Goal: Obtain resource: Download file/media

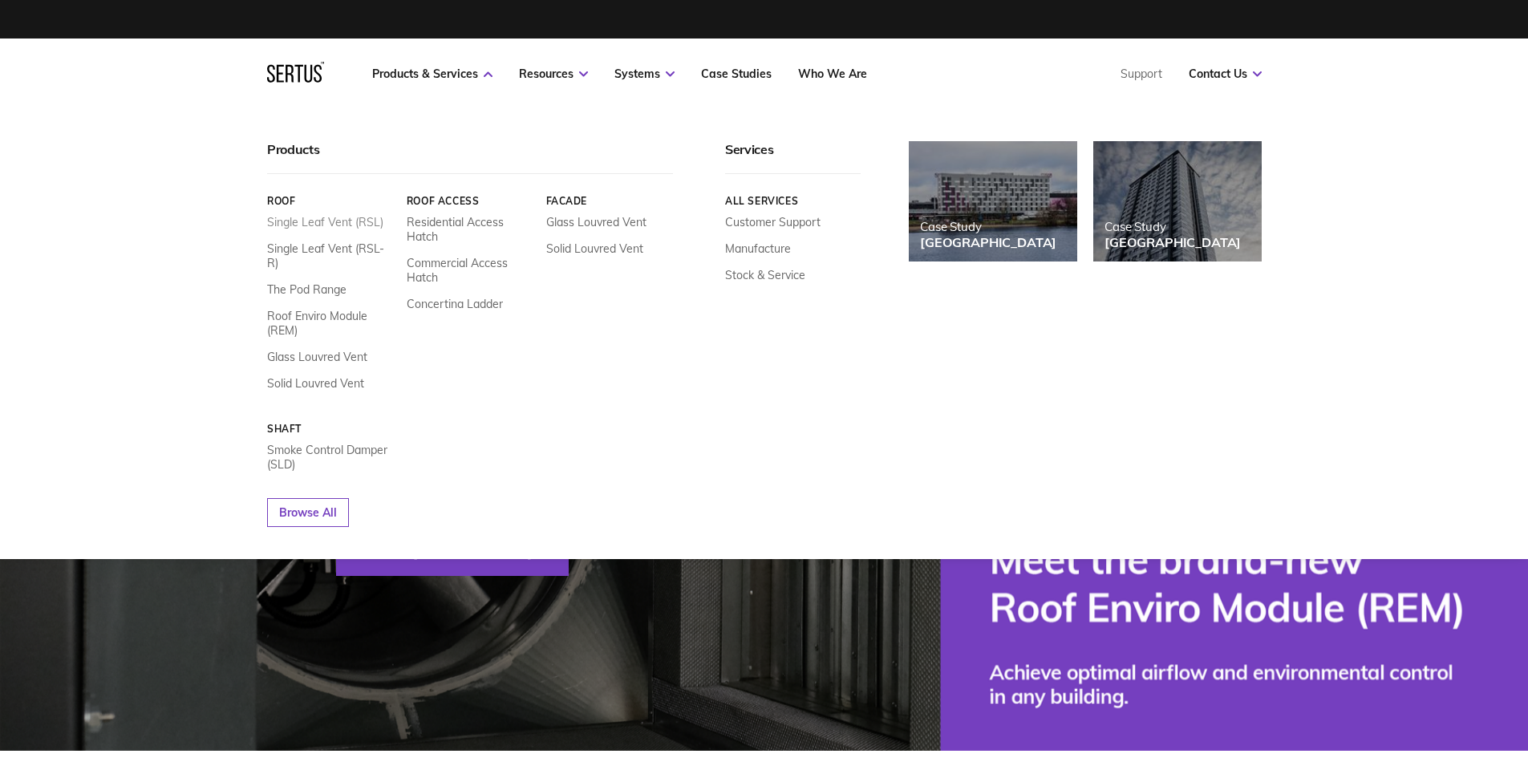
click at [356, 221] on link "Single Leaf Vent (RSL)" at bounding box center [325, 222] width 116 height 14
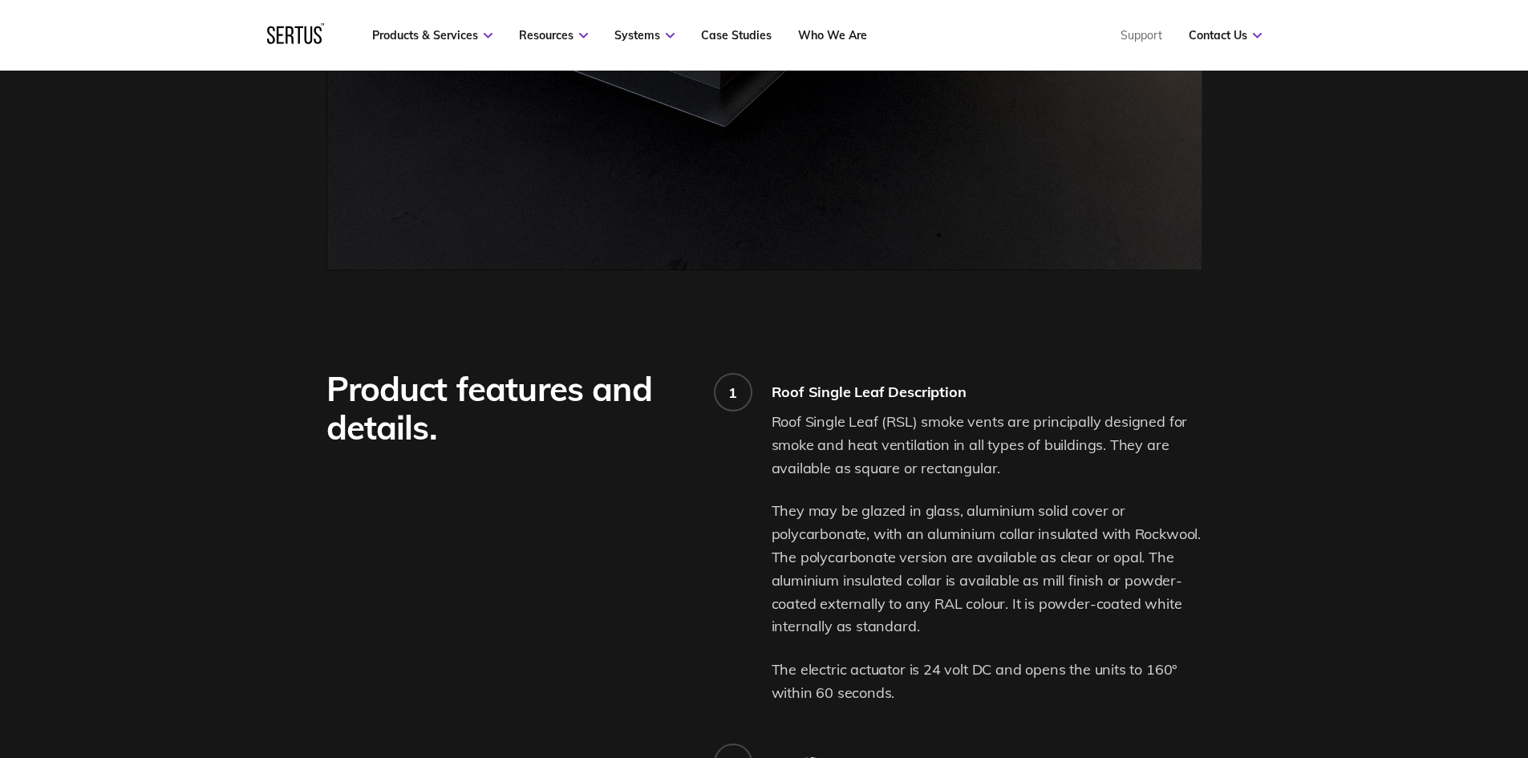
scroll to position [1123, 0]
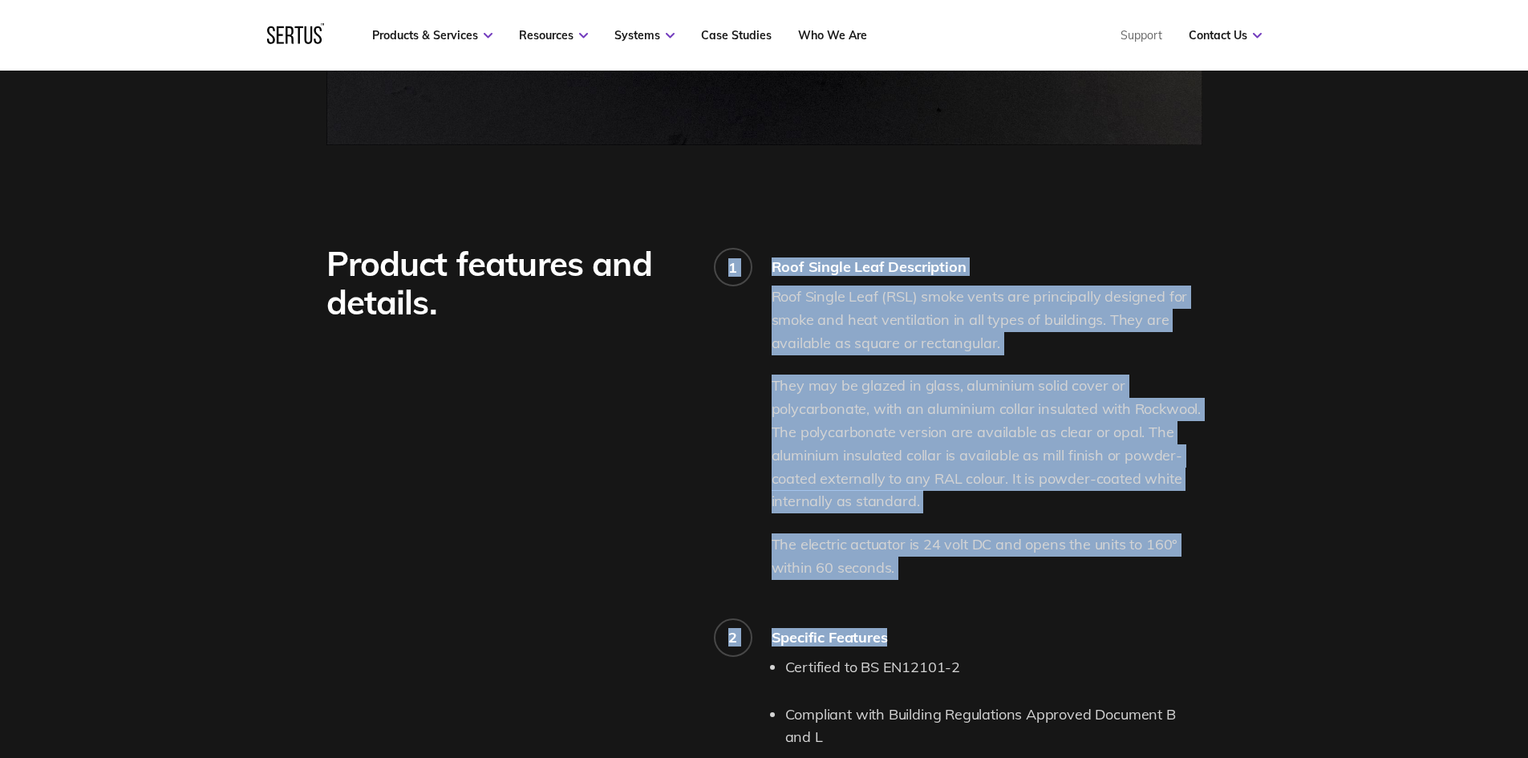
drag, startPoint x: 897, startPoint y: 576, endPoint x: 740, endPoint y: 532, distance: 163.0
click at [740, 532] on div "Product features and details. 1 Roof Single Leaf Description Roof Single Leaf (…" at bounding box center [764, 756] width 876 height 1022
click at [830, 549] on p "The electric actuator is 24 volt DC and opens the units to 160° within 60 secon…" at bounding box center [986, 556] width 431 height 47
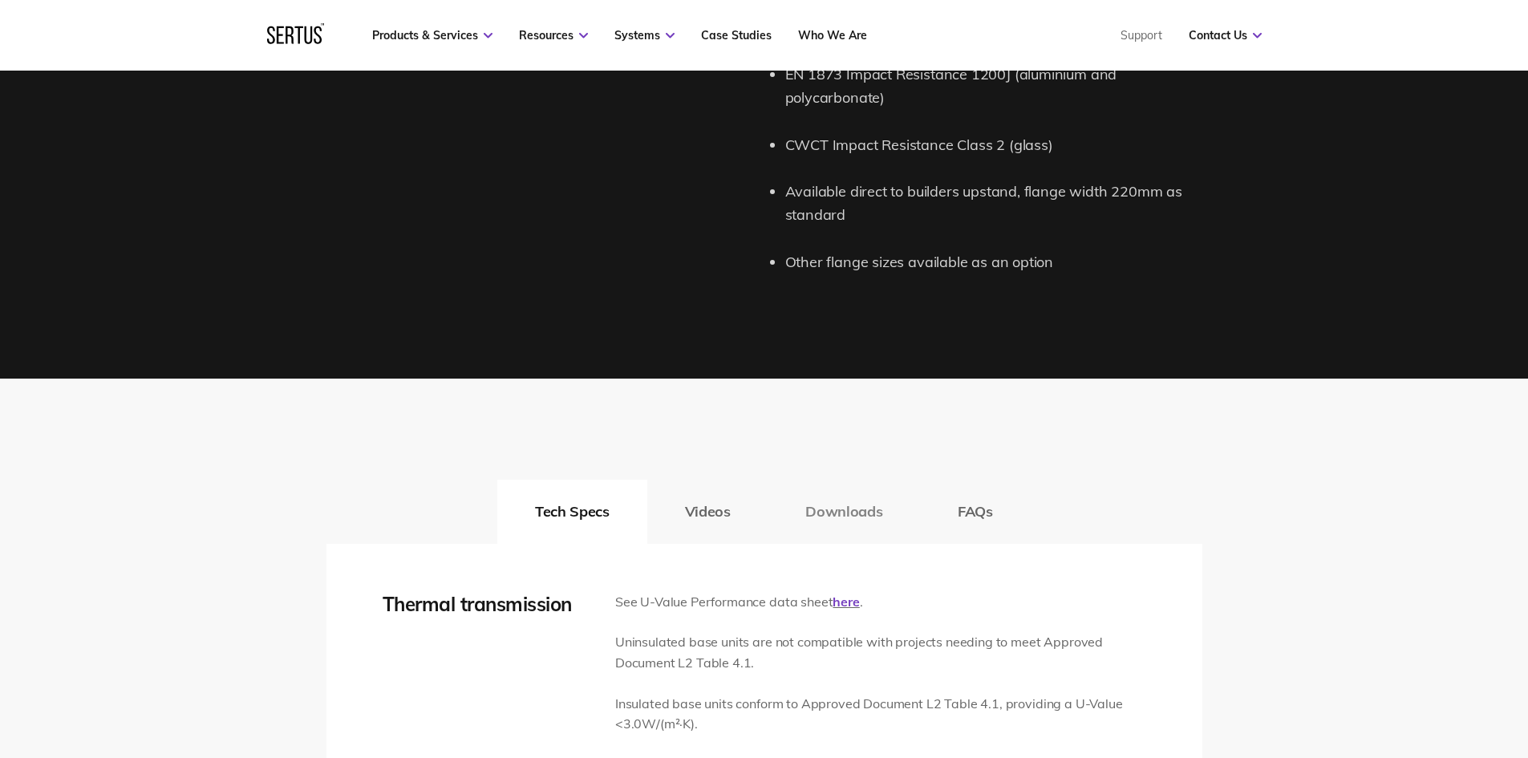
scroll to position [2245, 0]
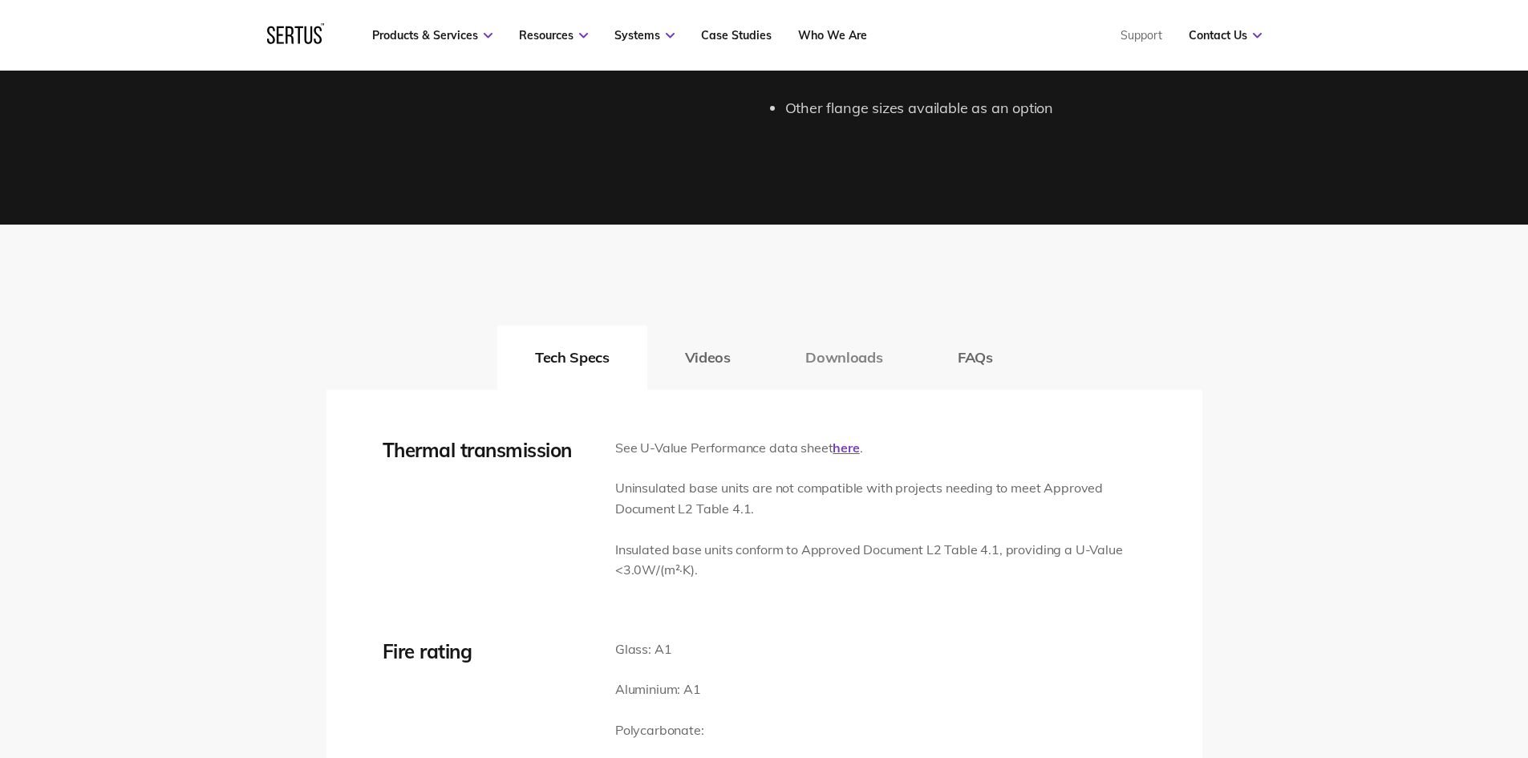
click at [827, 370] on button "Downloads" at bounding box center [843, 358] width 152 height 64
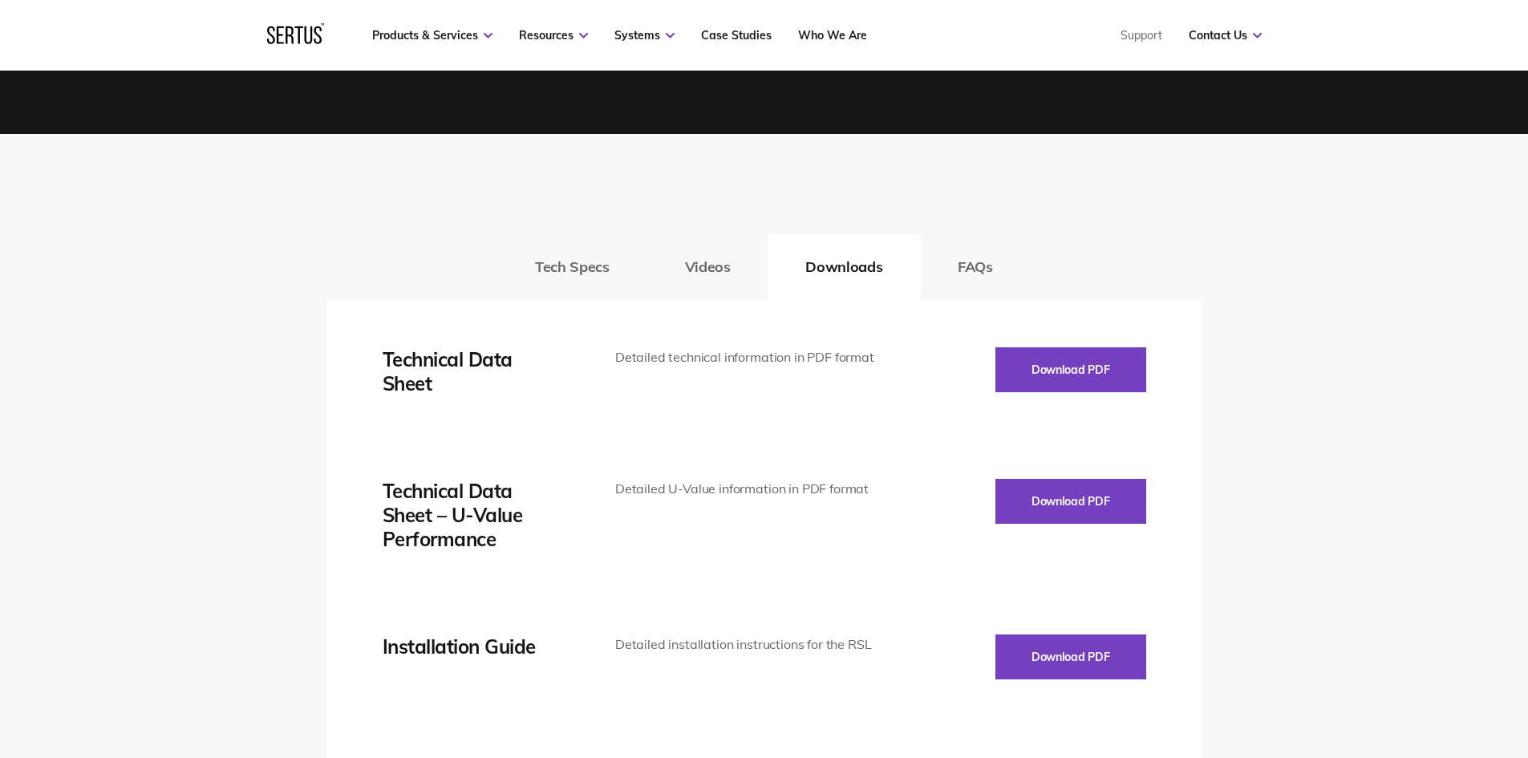
scroll to position [2486, 0]
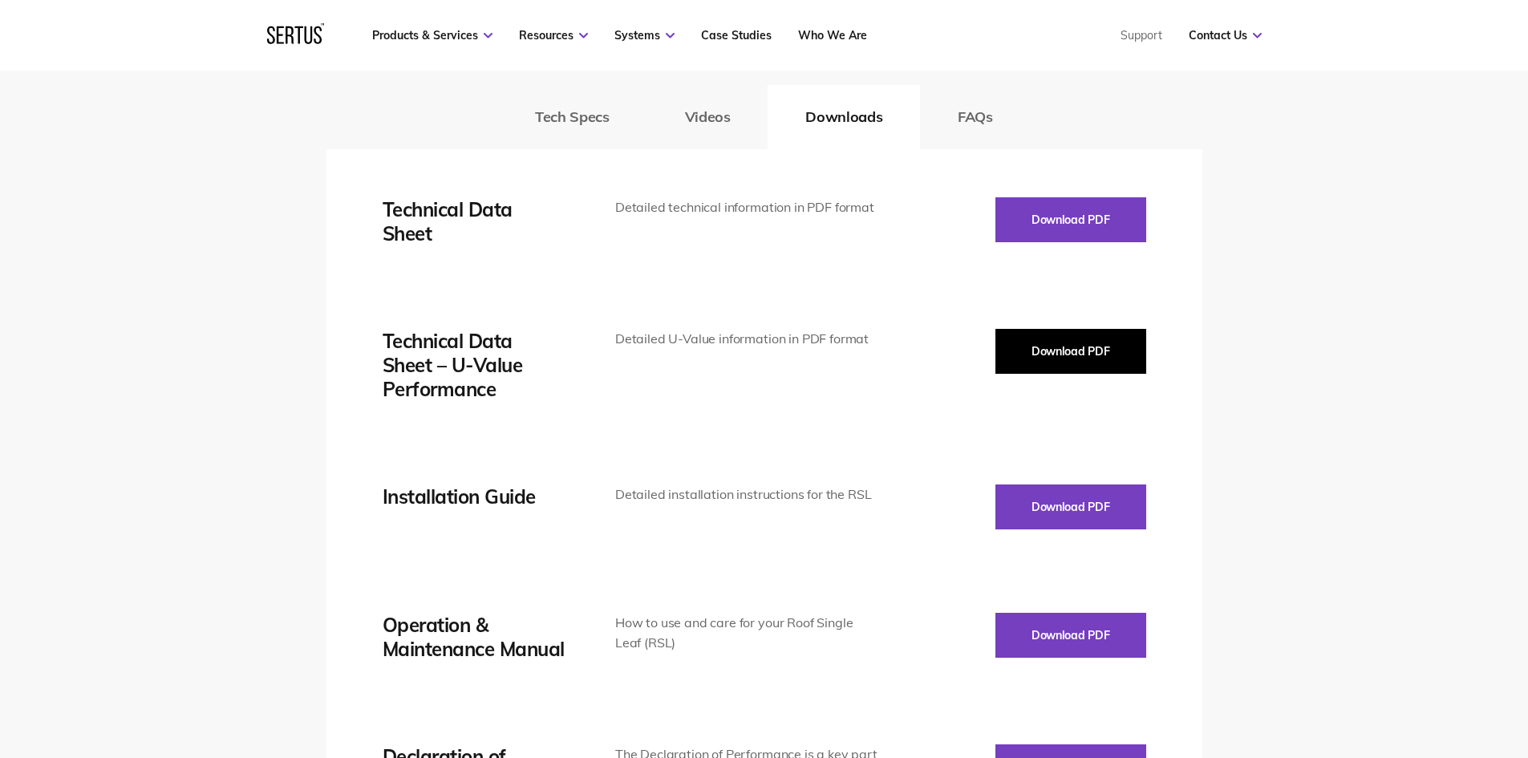
click at [1010, 345] on button "Download PDF" at bounding box center [1070, 351] width 151 height 45
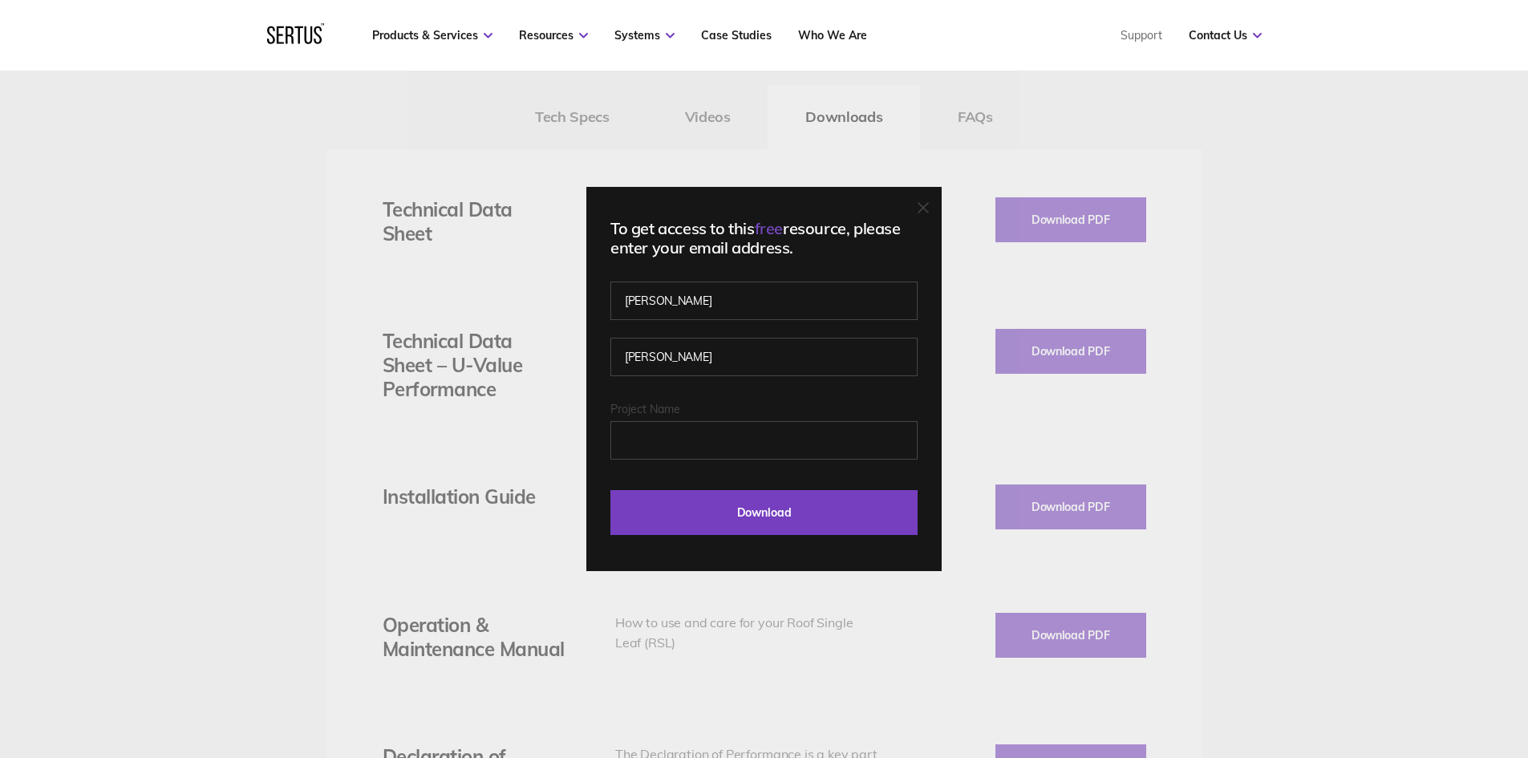
click at [929, 204] on icon at bounding box center [922, 207] width 11 height 11
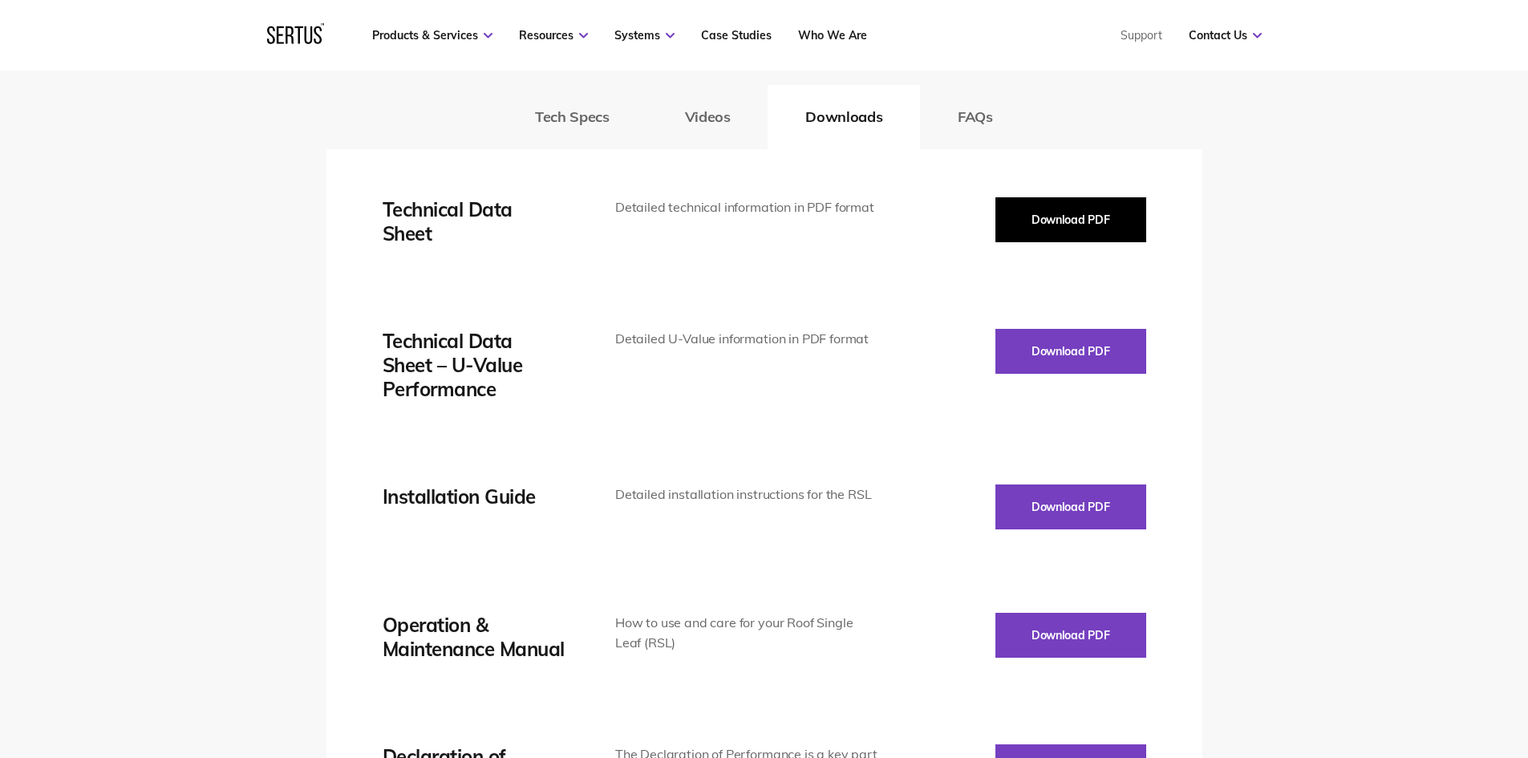
click at [1010, 236] on button "Download PDF" at bounding box center [1070, 219] width 151 height 45
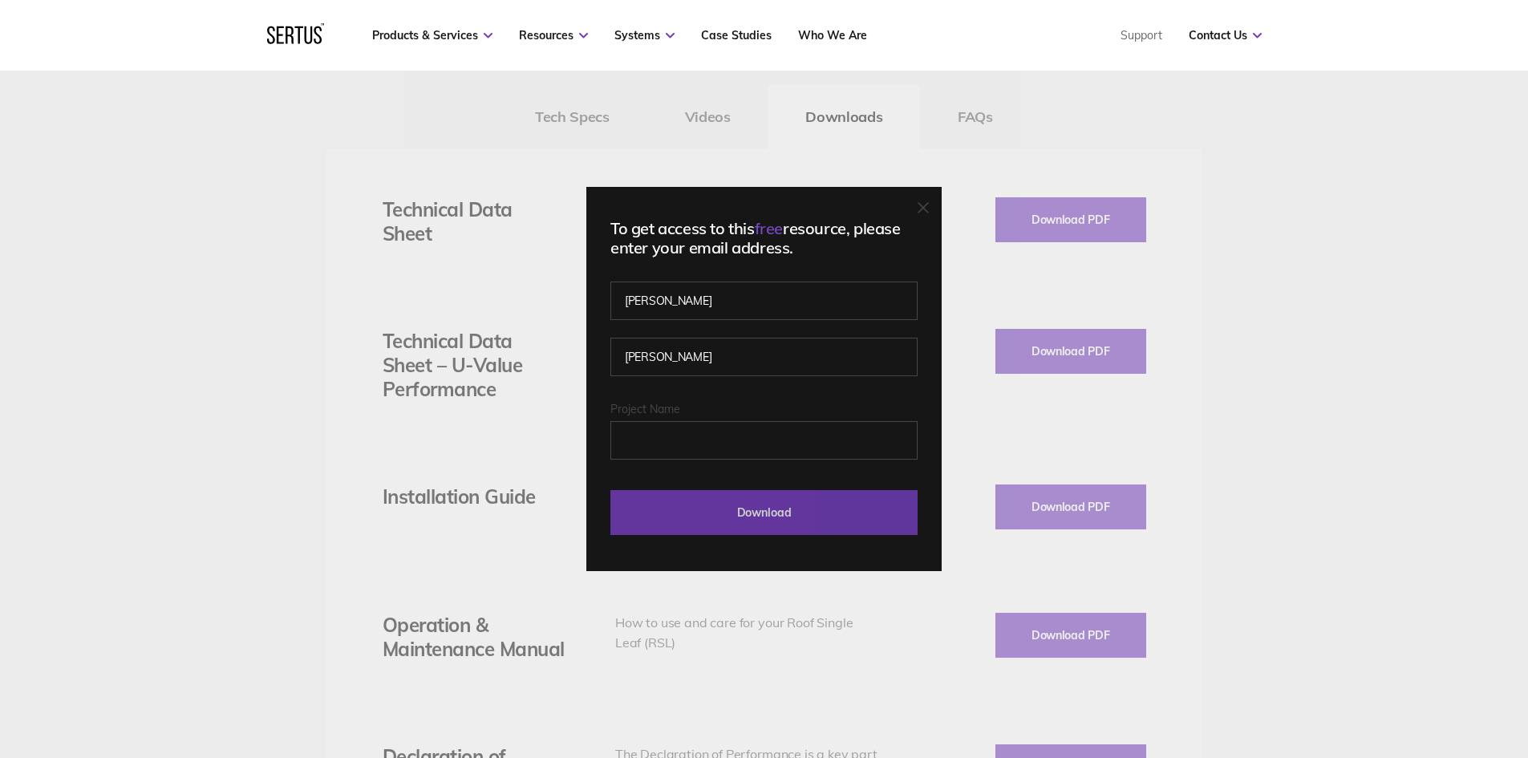
click at [766, 520] on input "Download" at bounding box center [763, 512] width 307 height 45
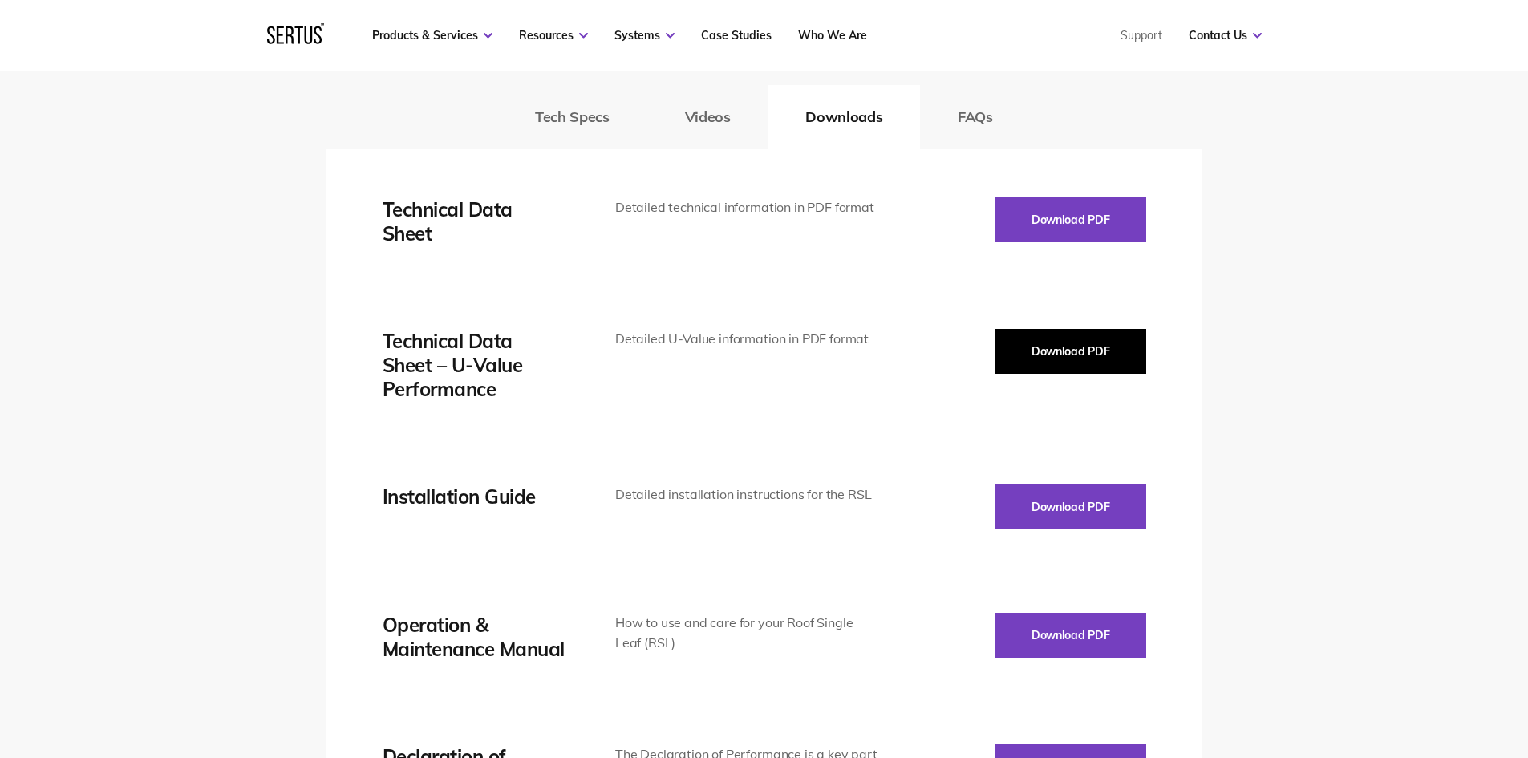
click at [1095, 362] on button "Download PDF" at bounding box center [1070, 351] width 151 height 45
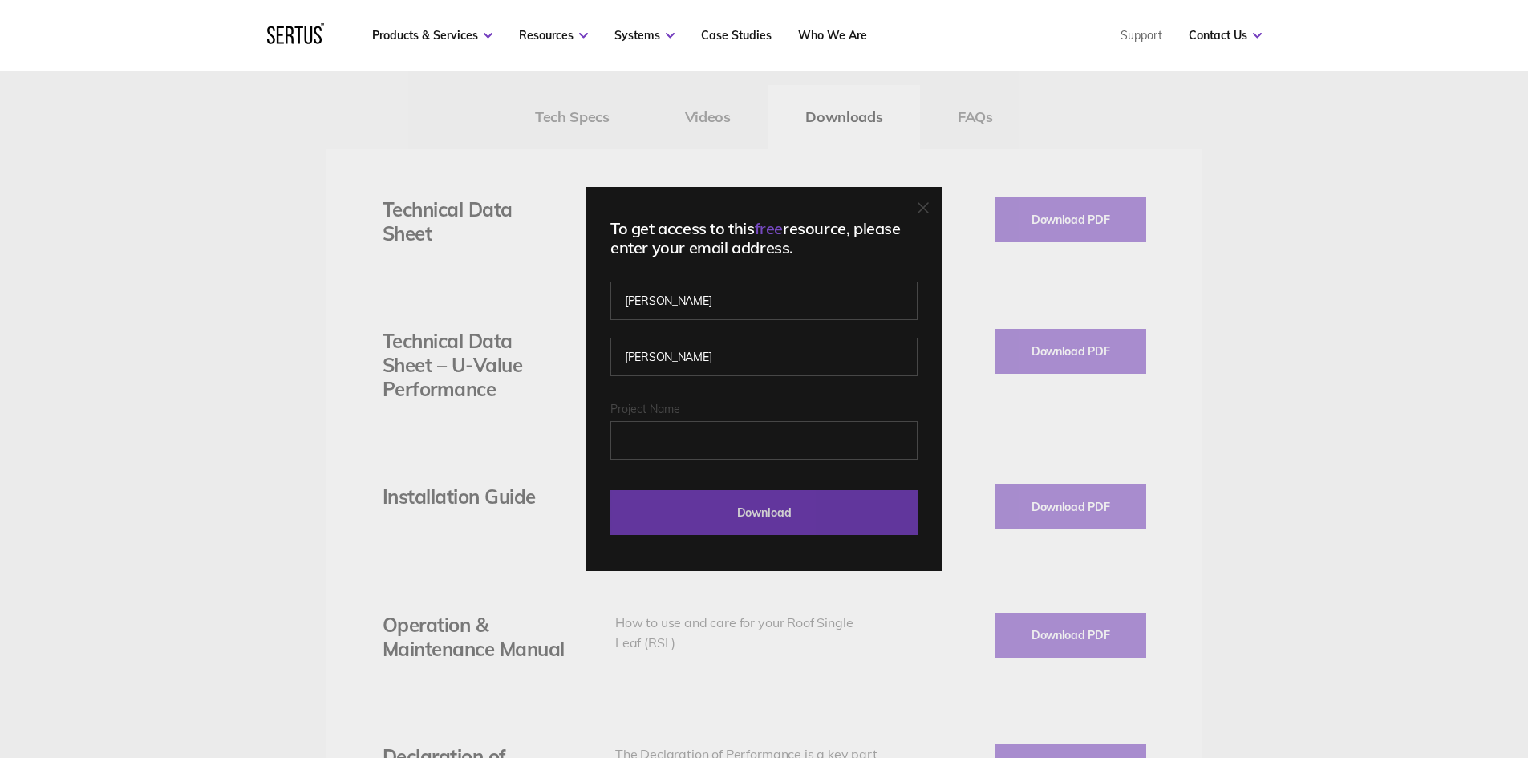
click at [818, 507] on input "Download" at bounding box center [763, 512] width 307 height 45
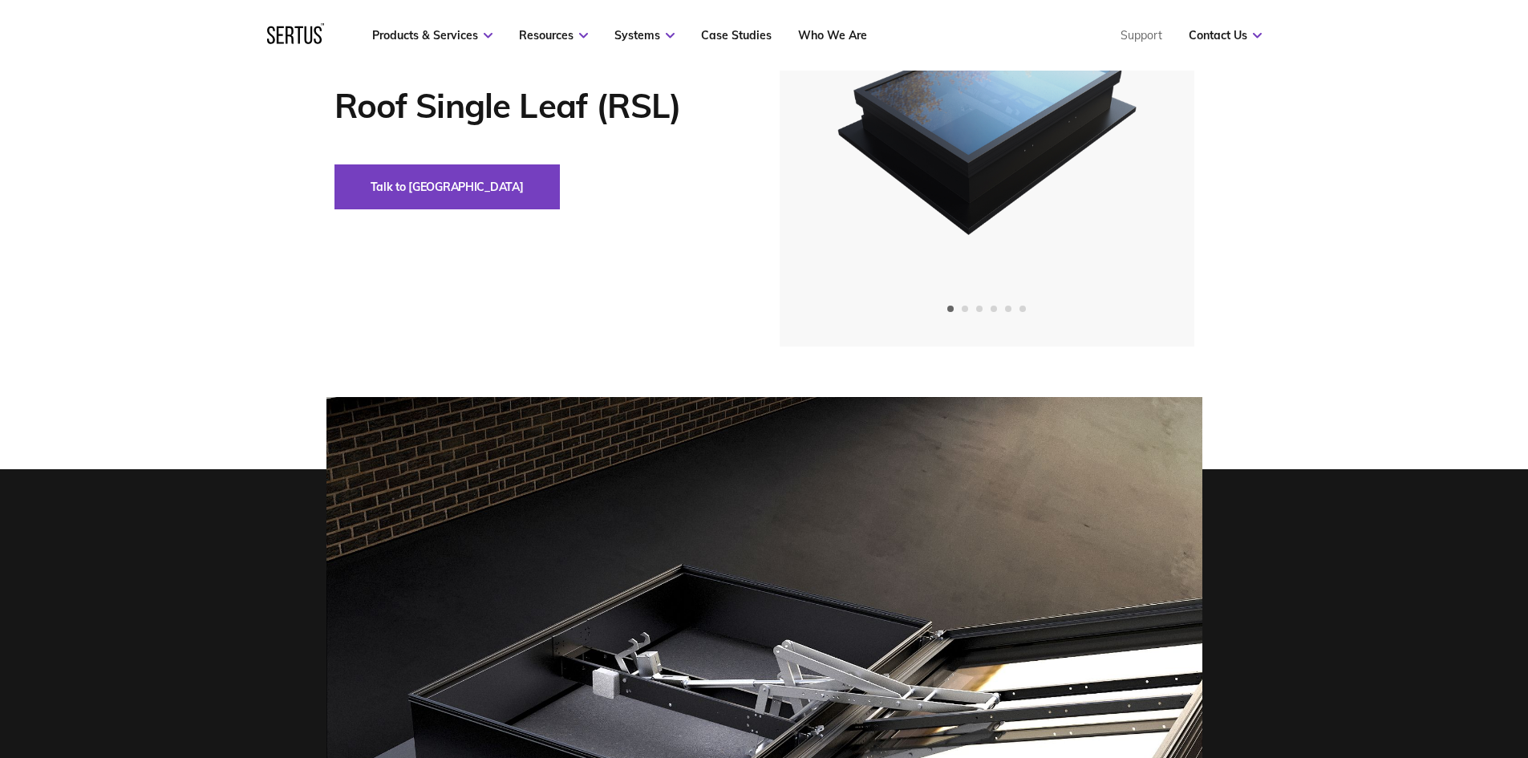
scroll to position [0, 0]
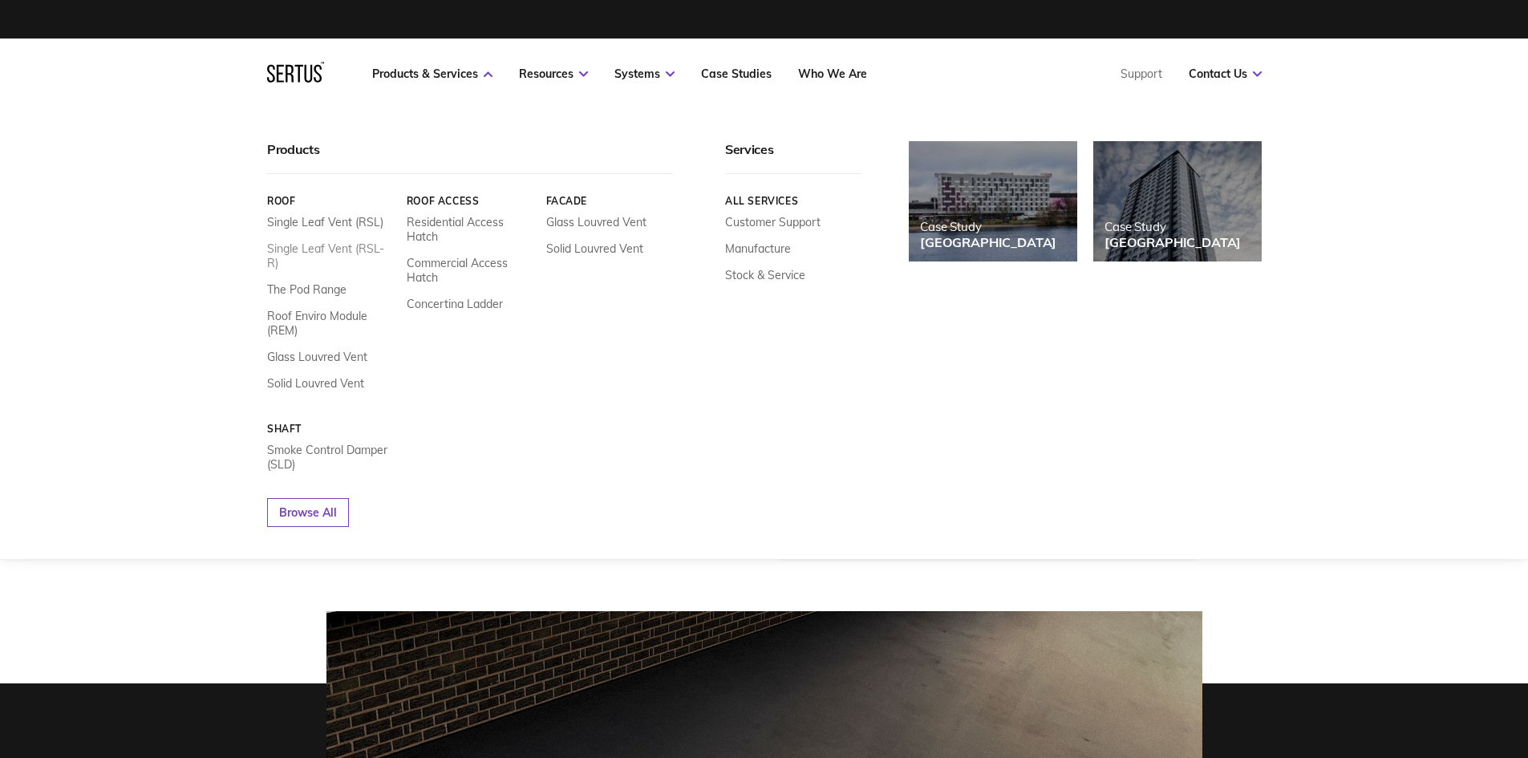
click at [354, 245] on link "Single Leaf Vent (RSL-R)" at bounding box center [331, 255] width 128 height 29
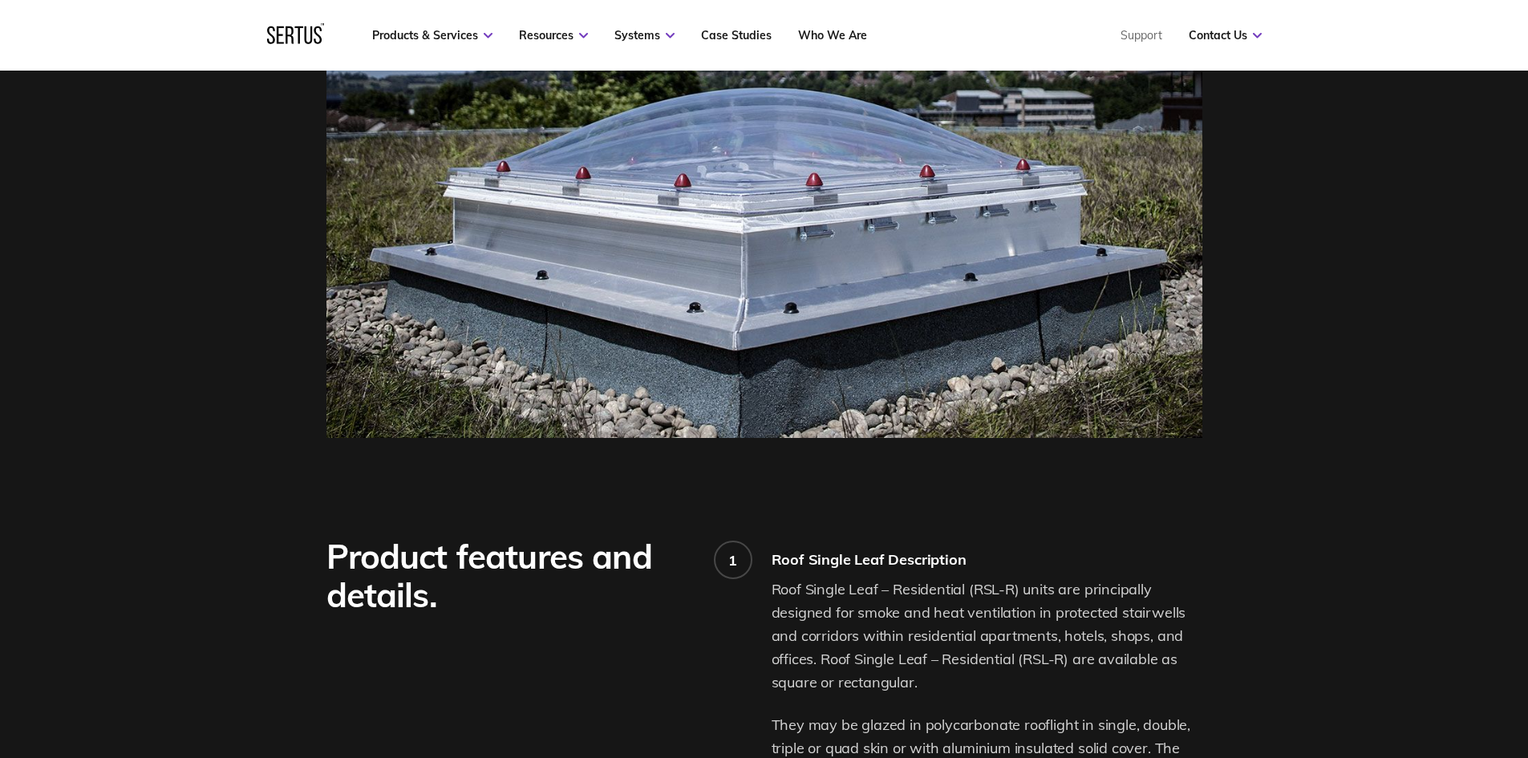
scroll to position [642, 0]
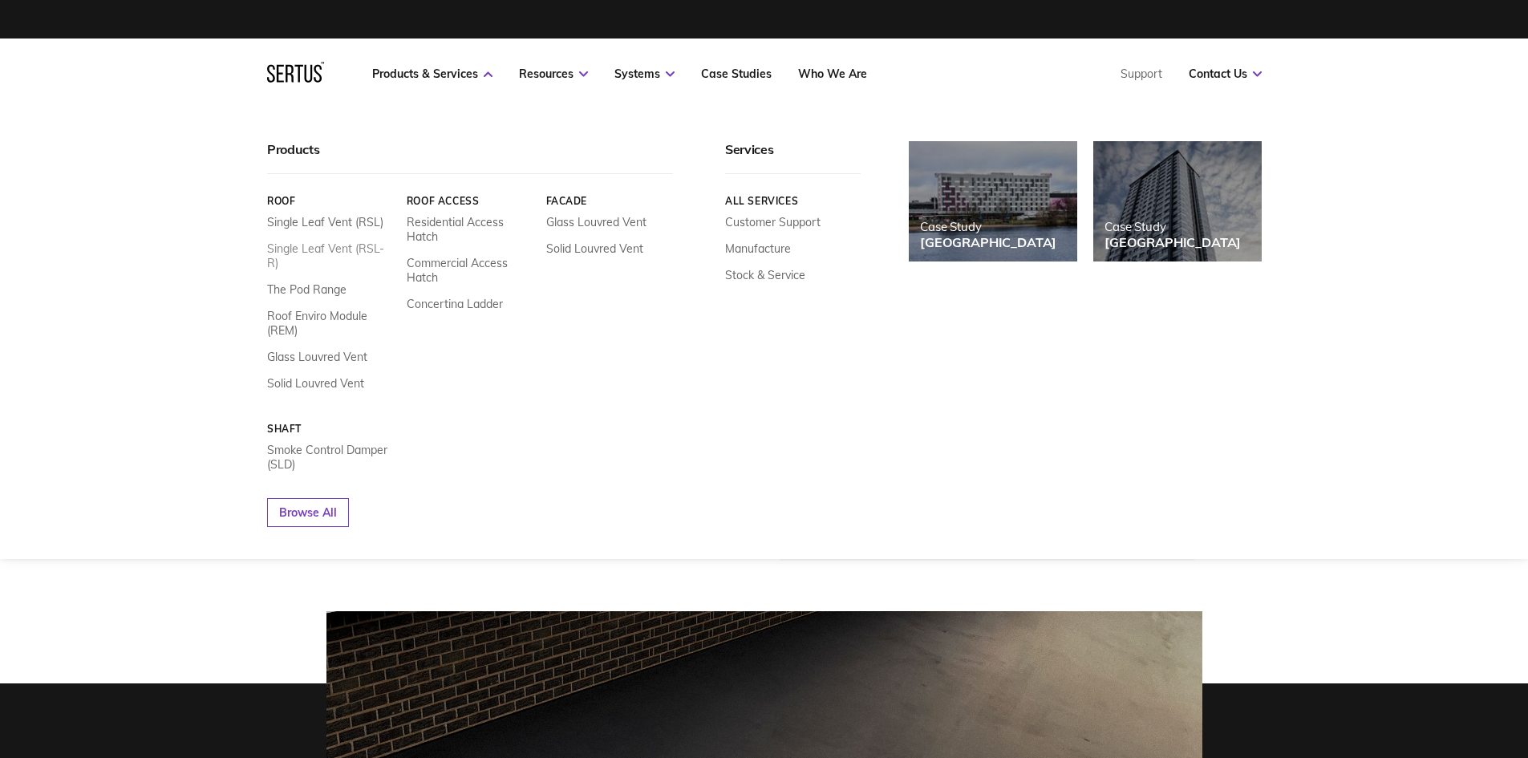
click at [353, 252] on link "Single Leaf Vent (RSL-R)" at bounding box center [331, 255] width 128 height 29
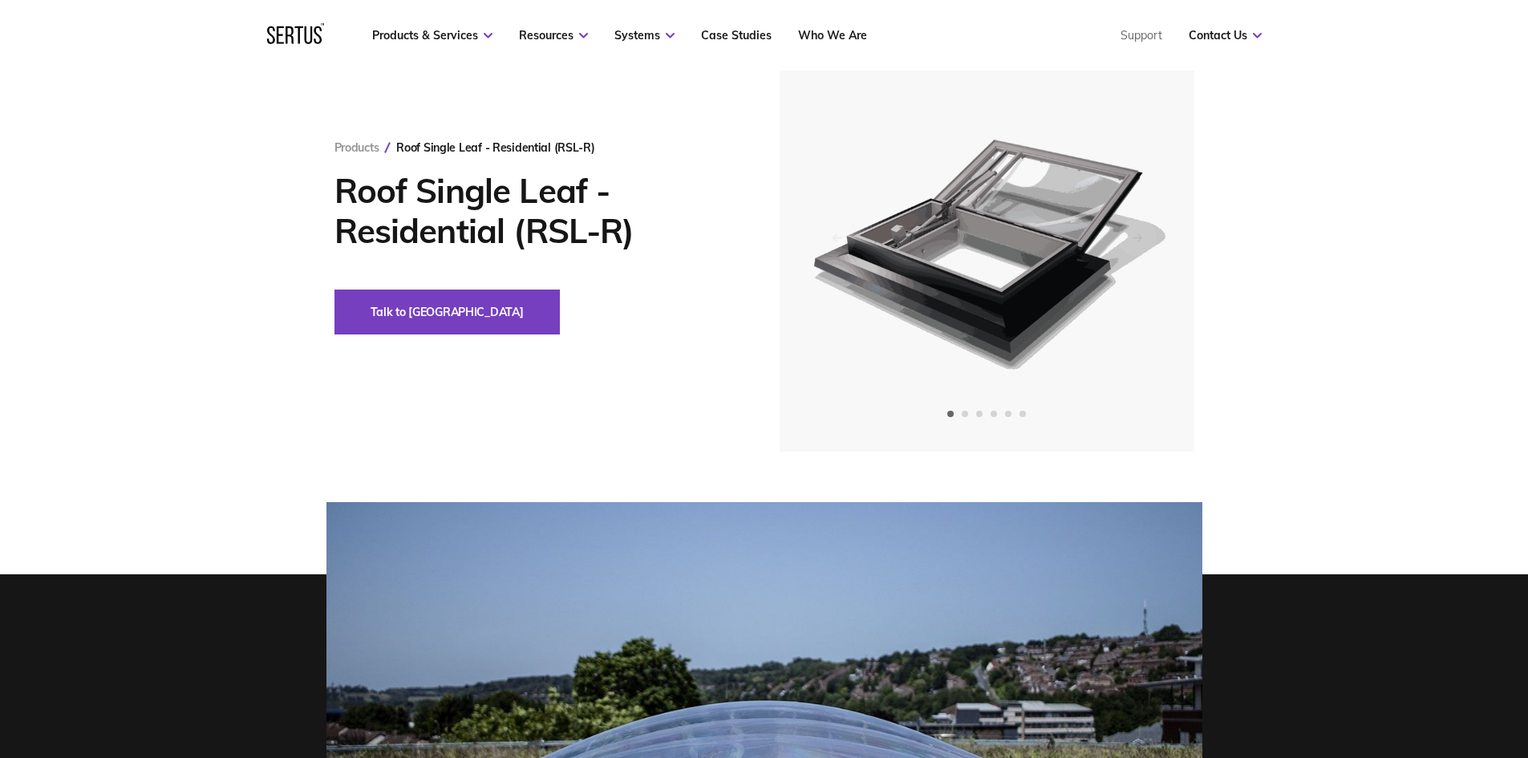
scroll to position [80, 0]
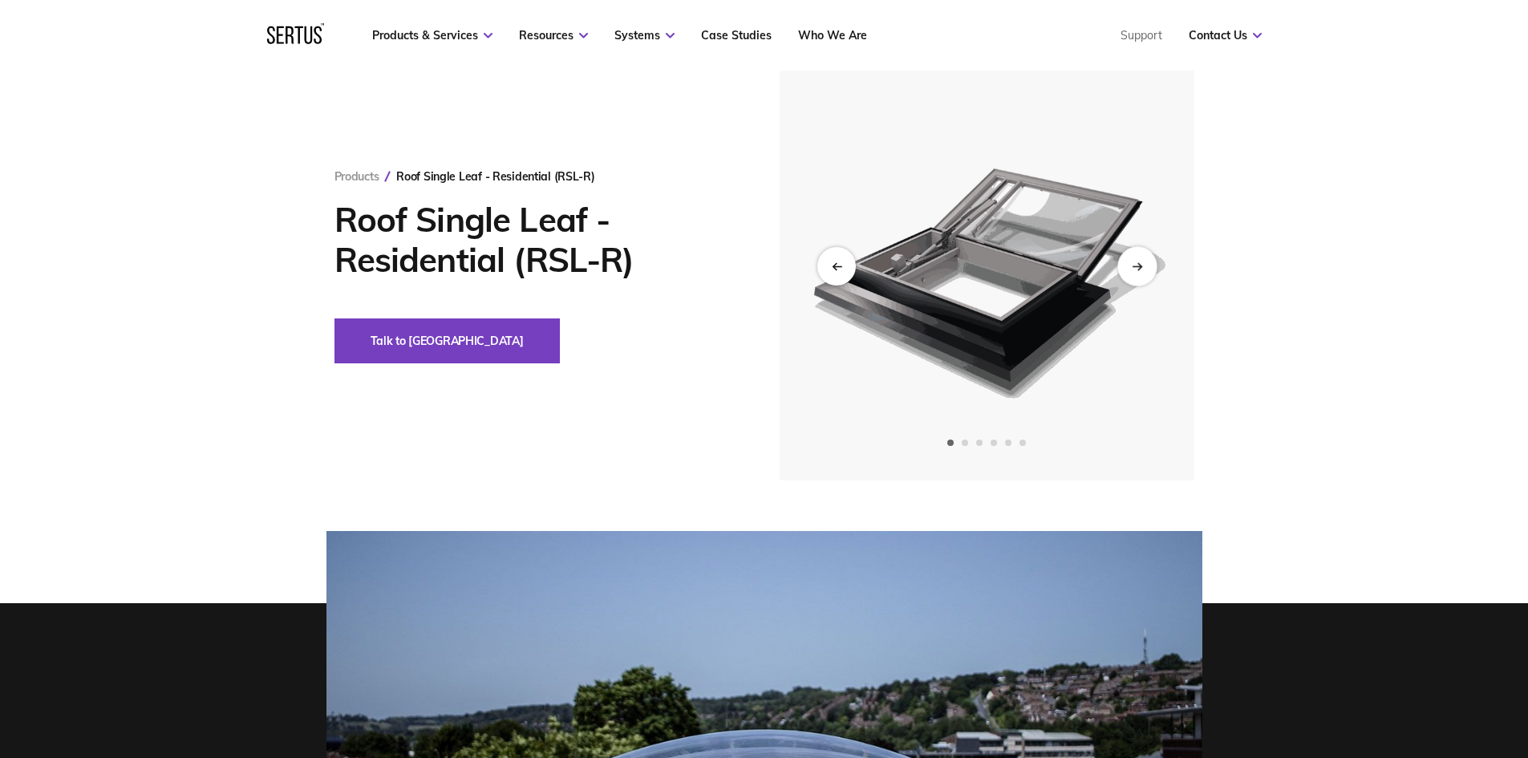
click at [1144, 271] on div "Next slide" at bounding box center [1136, 265] width 39 height 39
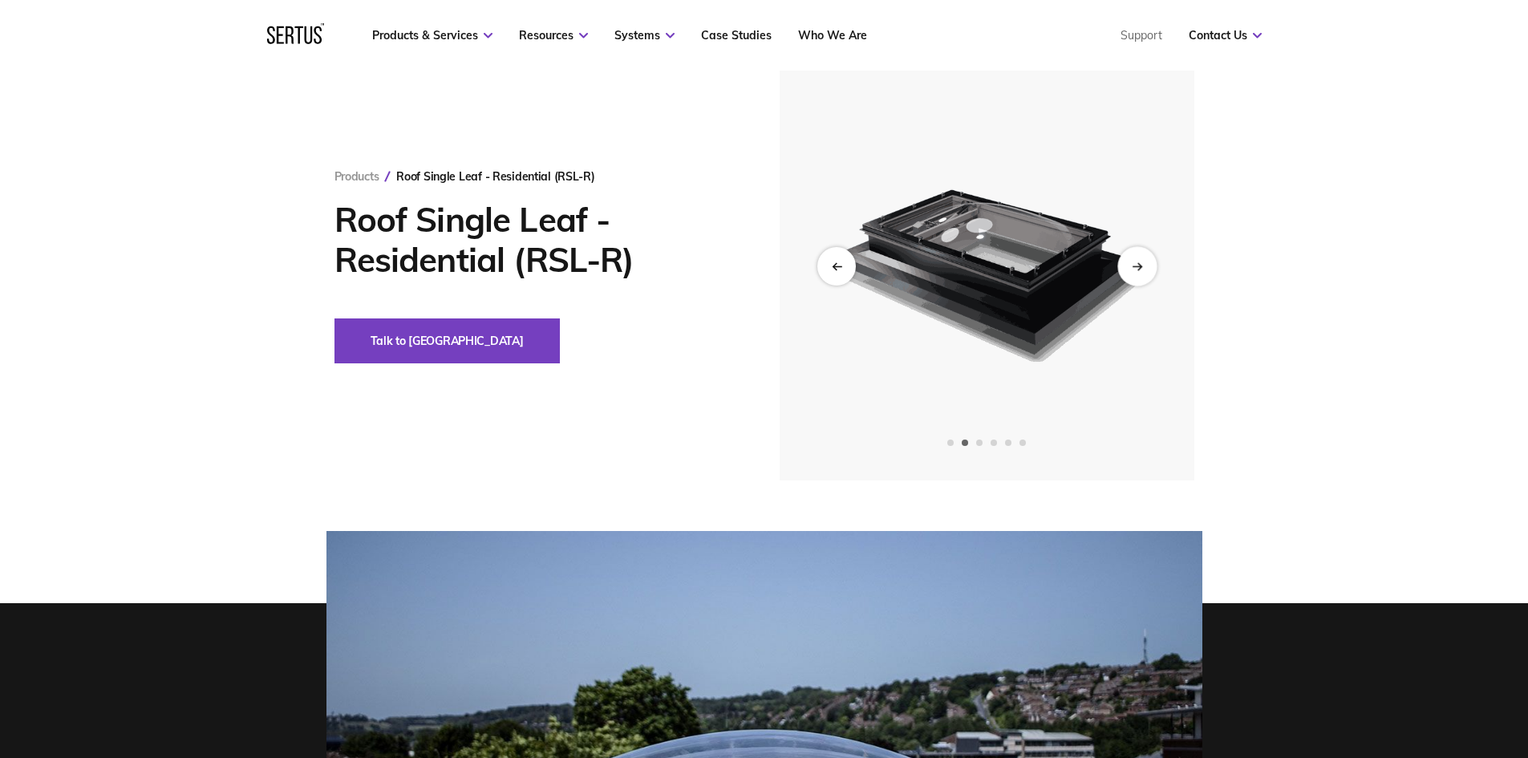
click at [1144, 271] on div "Next slide" at bounding box center [1136, 265] width 39 height 39
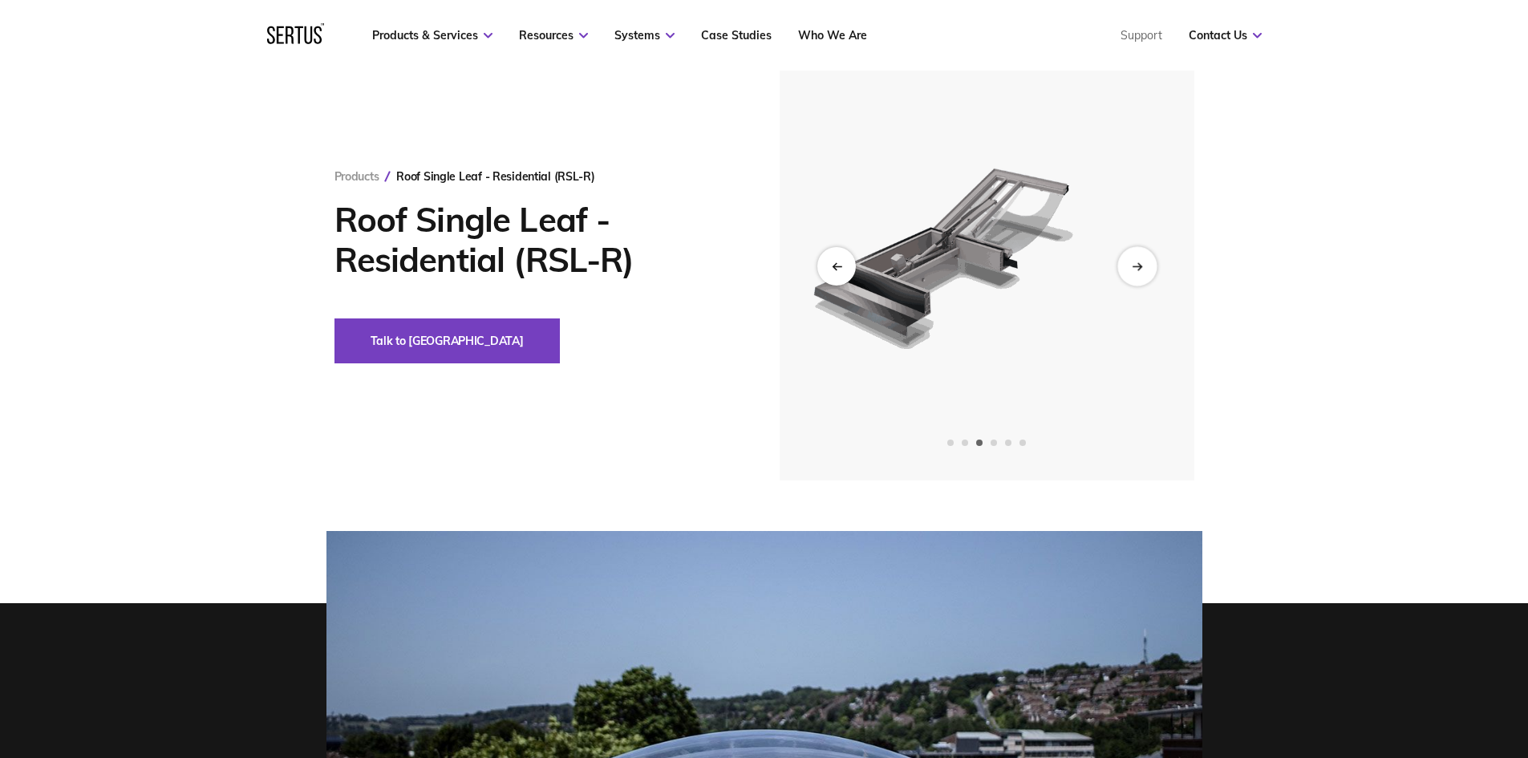
click at [1144, 271] on div "Next slide" at bounding box center [1136, 265] width 39 height 39
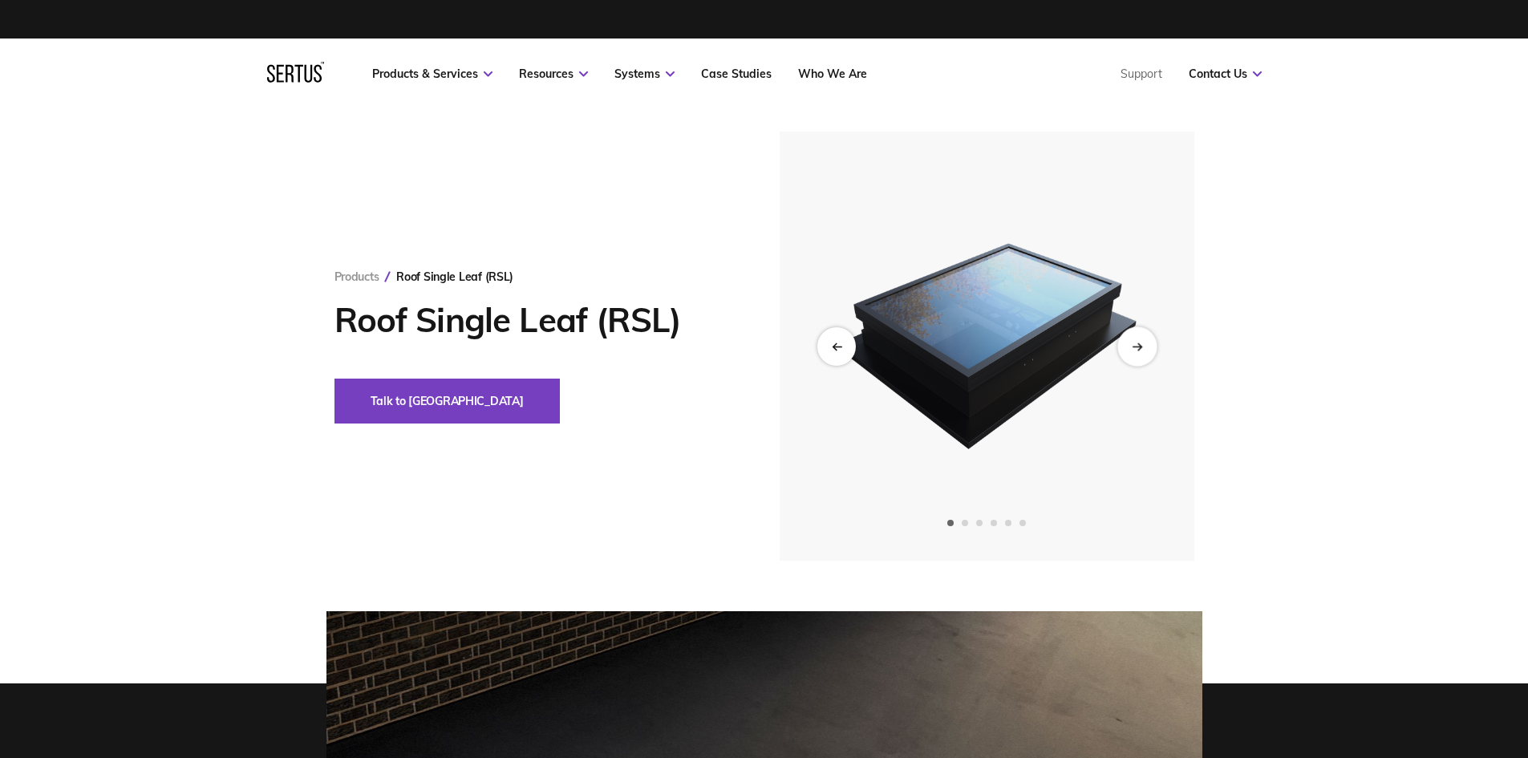
click at [1127, 342] on div "Next slide" at bounding box center [1136, 345] width 39 height 39
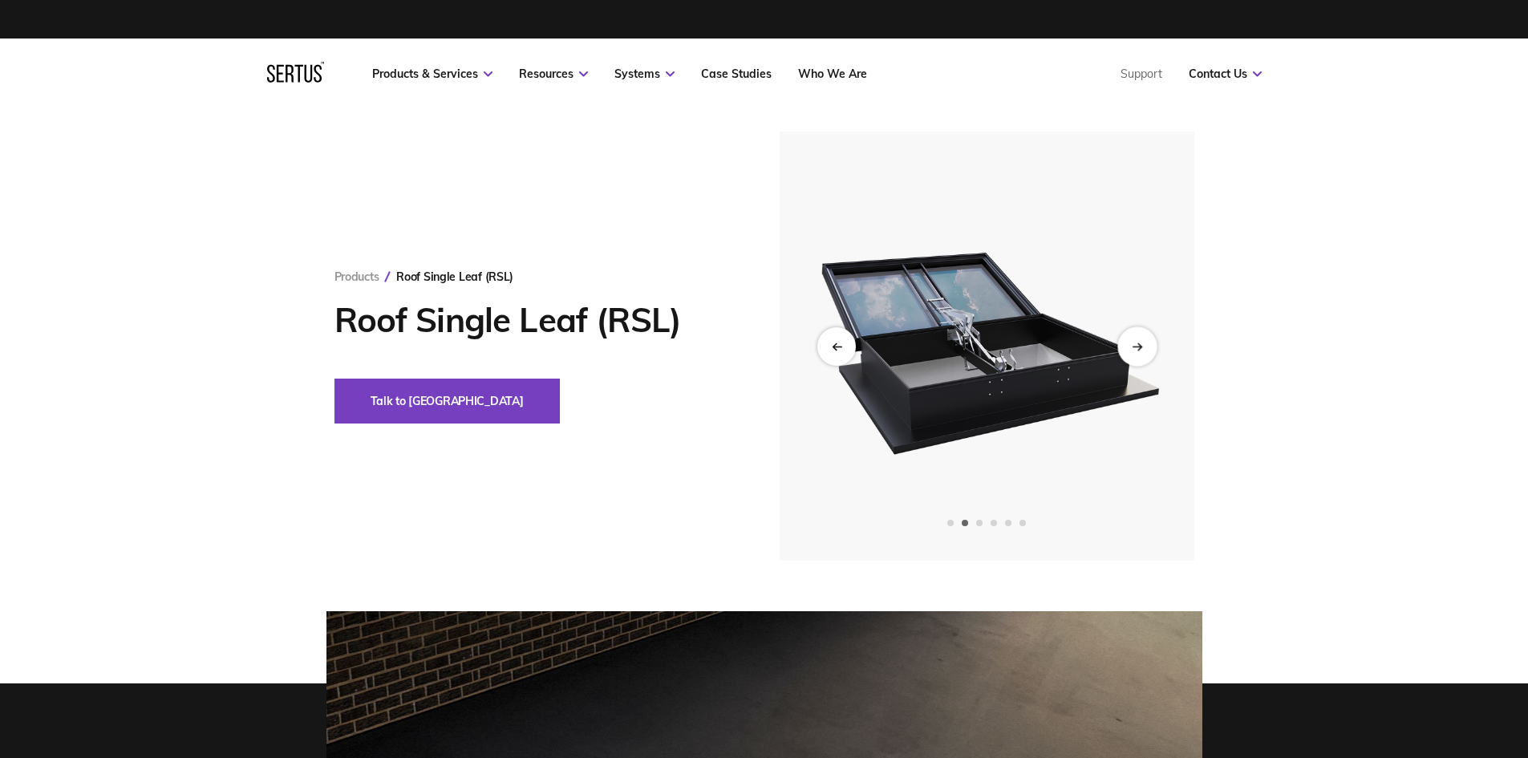
click at [1127, 342] on div "Next slide" at bounding box center [1136, 345] width 39 height 39
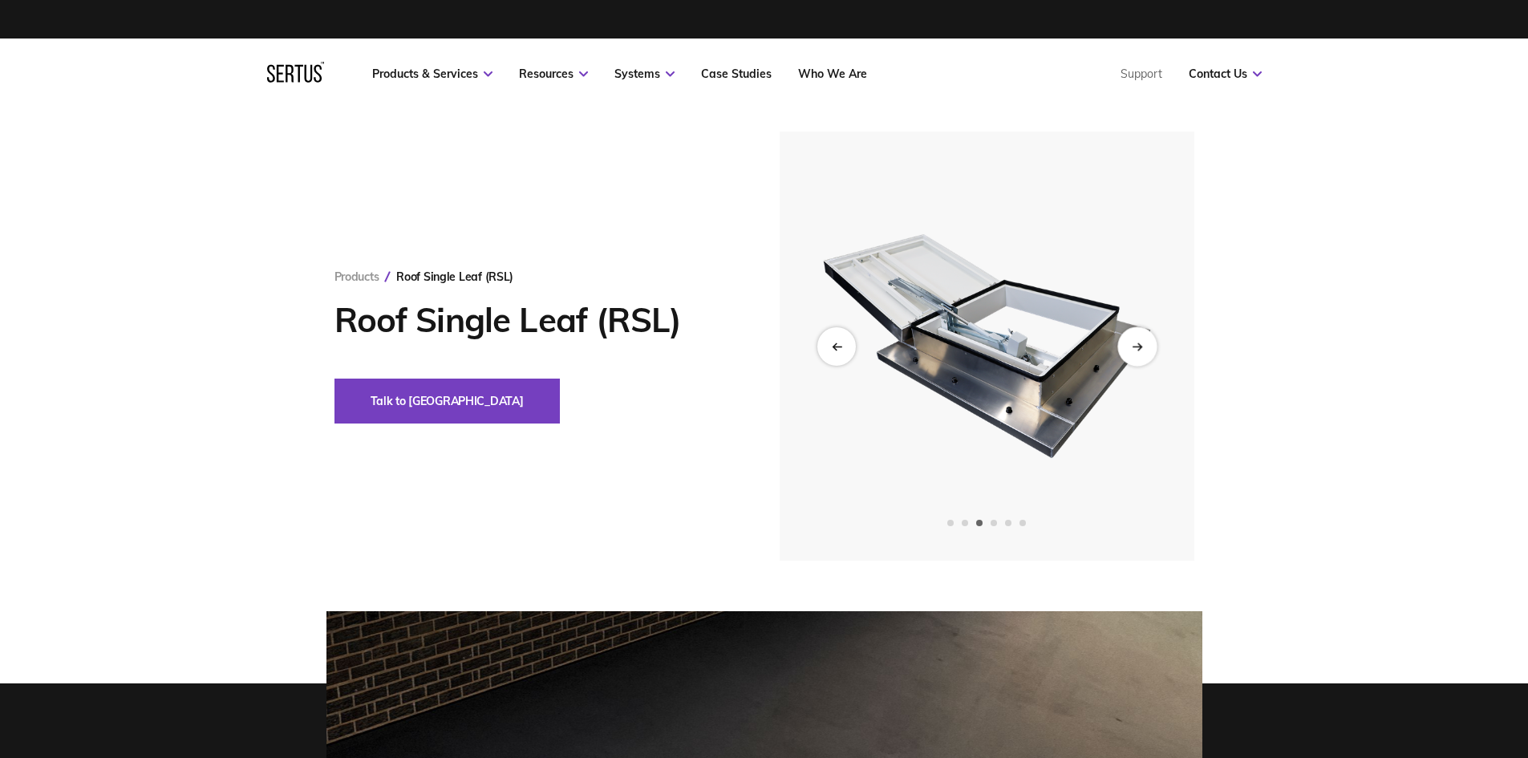
click at [1127, 342] on div "Next slide" at bounding box center [1136, 345] width 39 height 39
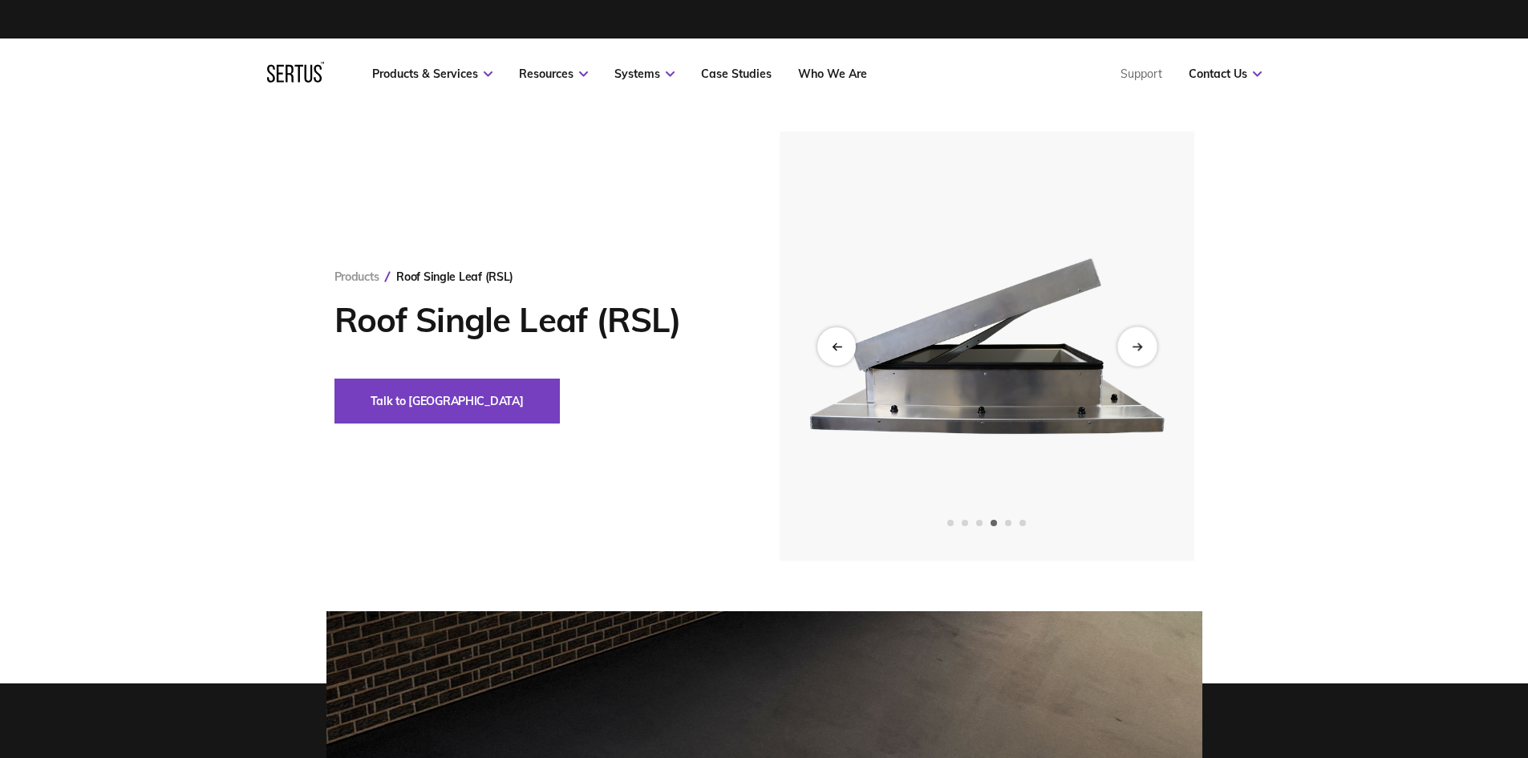
click at [1127, 342] on div "Next slide" at bounding box center [1136, 345] width 39 height 39
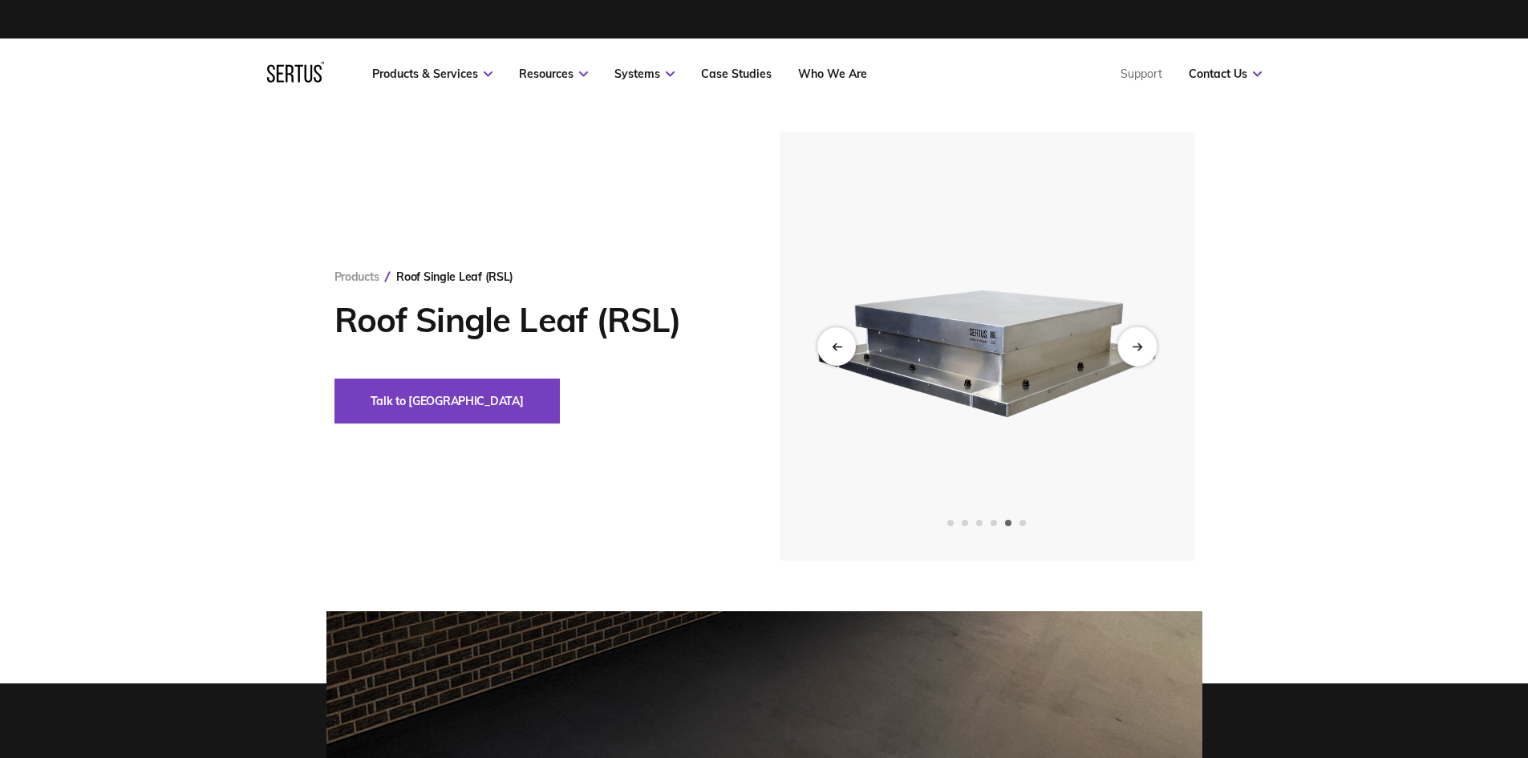
click at [1127, 342] on div "Next slide" at bounding box center [1136, 345] width 39 height 39
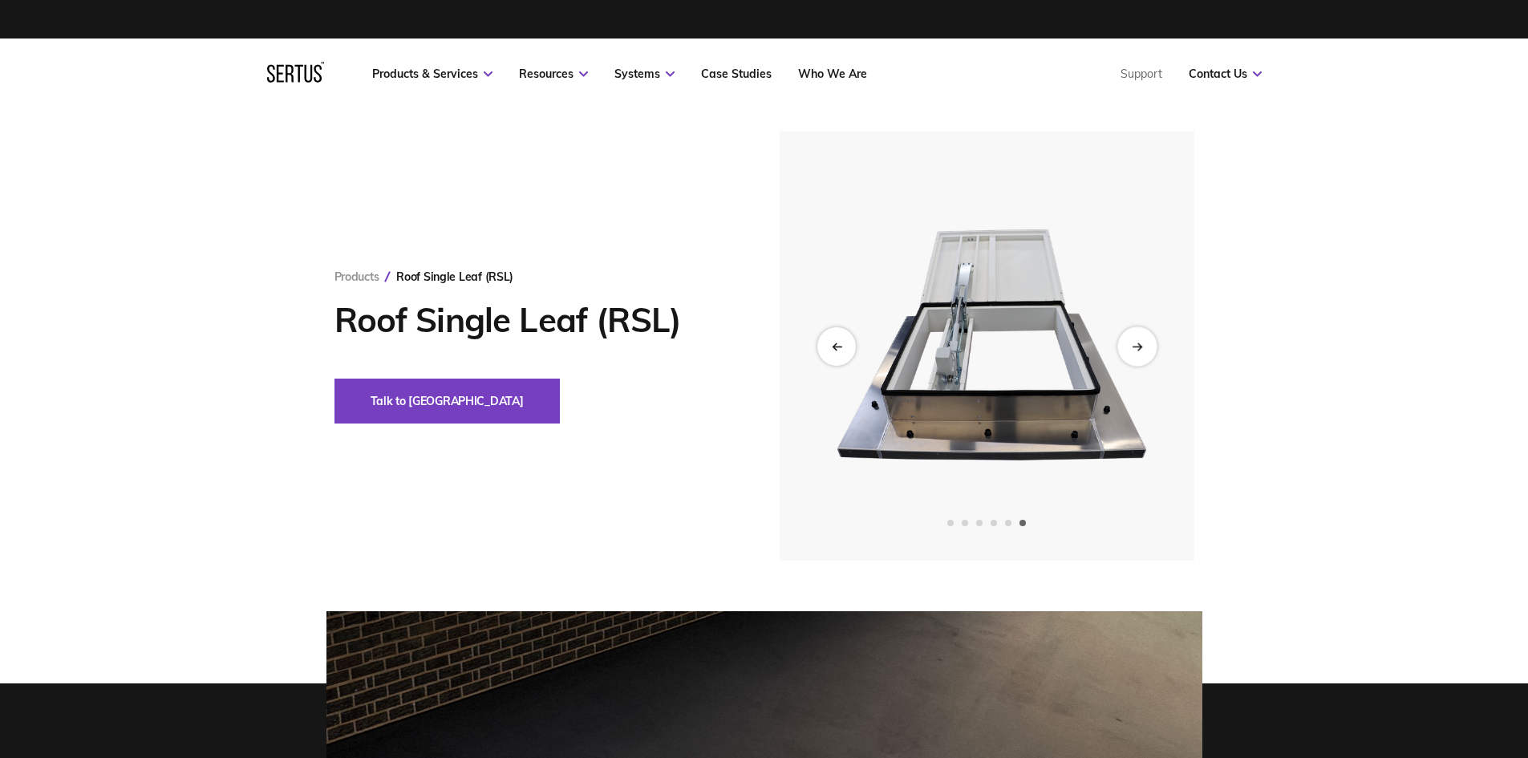
click at [1127, 342] on div "Next slide" at bounding box center [1136, 345] width 39 height 39
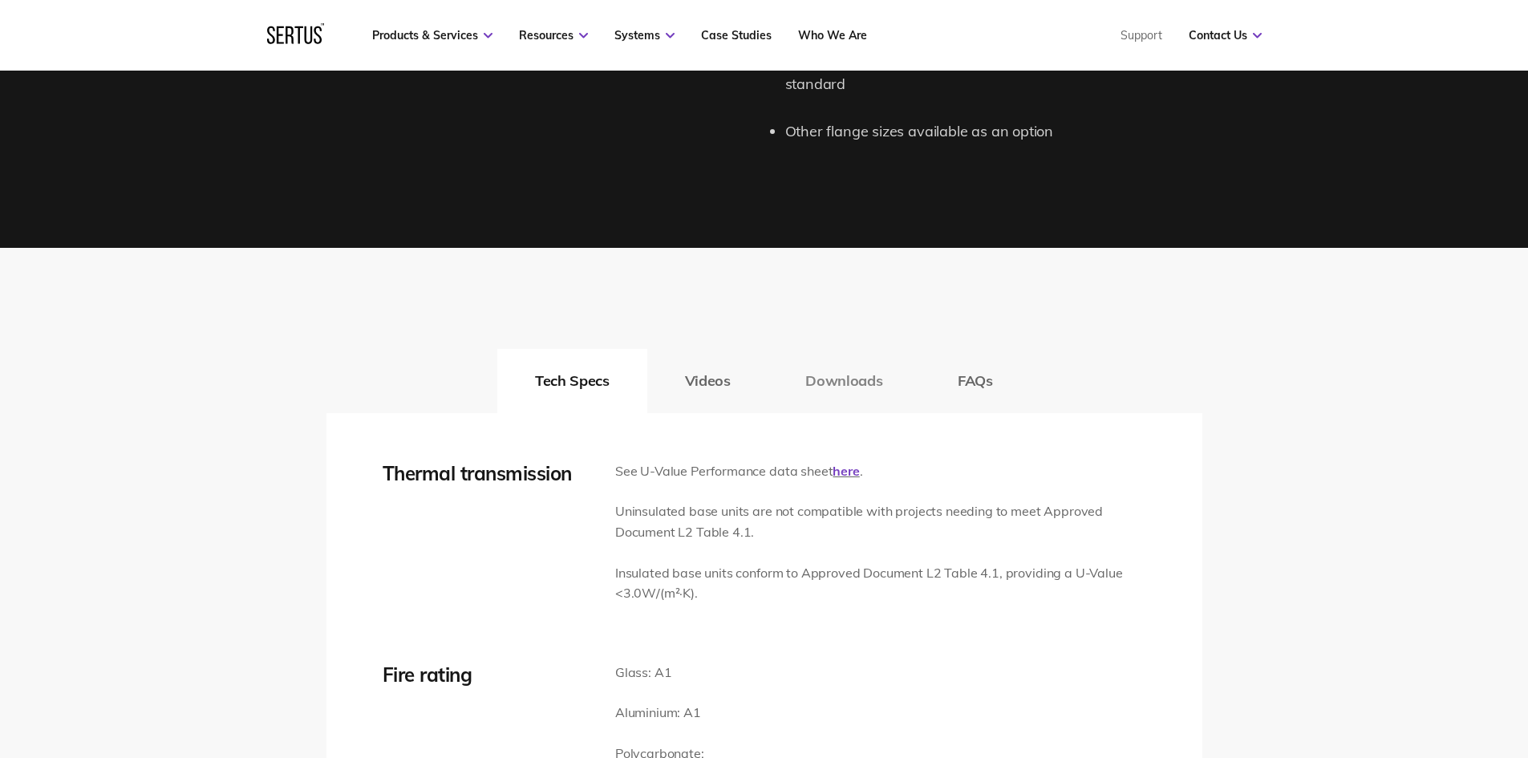
scroll to position [2005, 0]
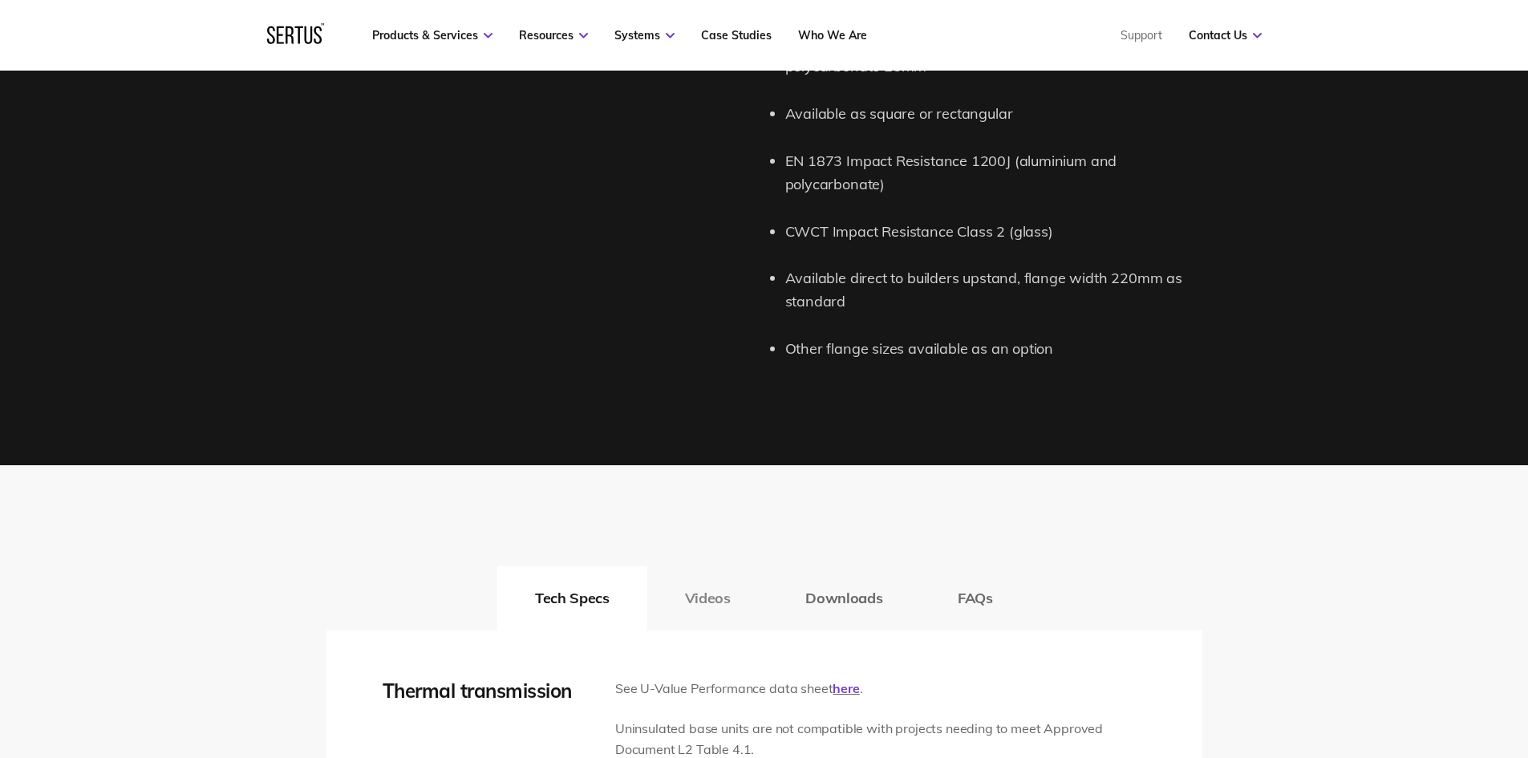
click at [747, 604] on button "Videos" at bounding box center [707, 598] width 121 height 64
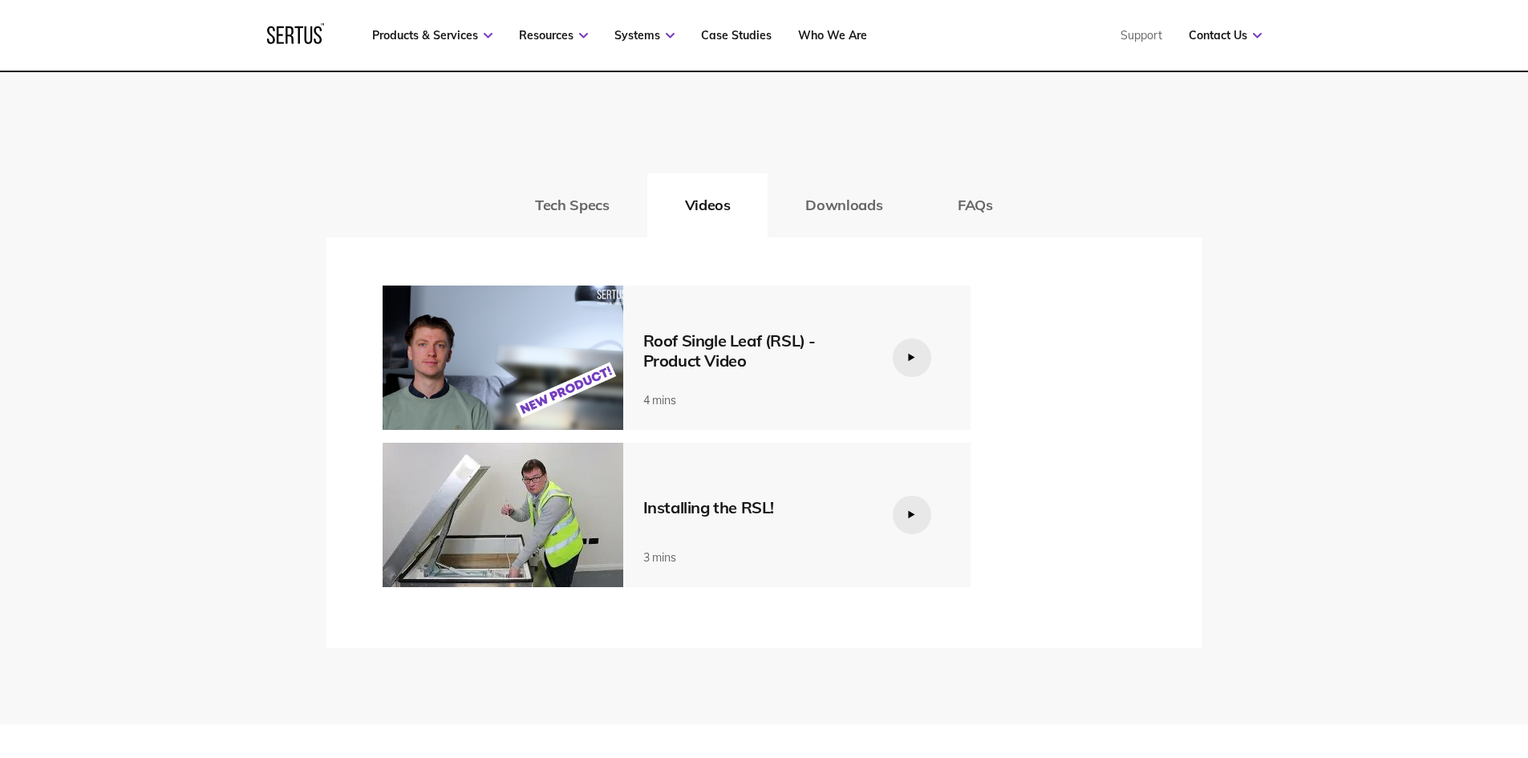
scroll to position [2406, 0]
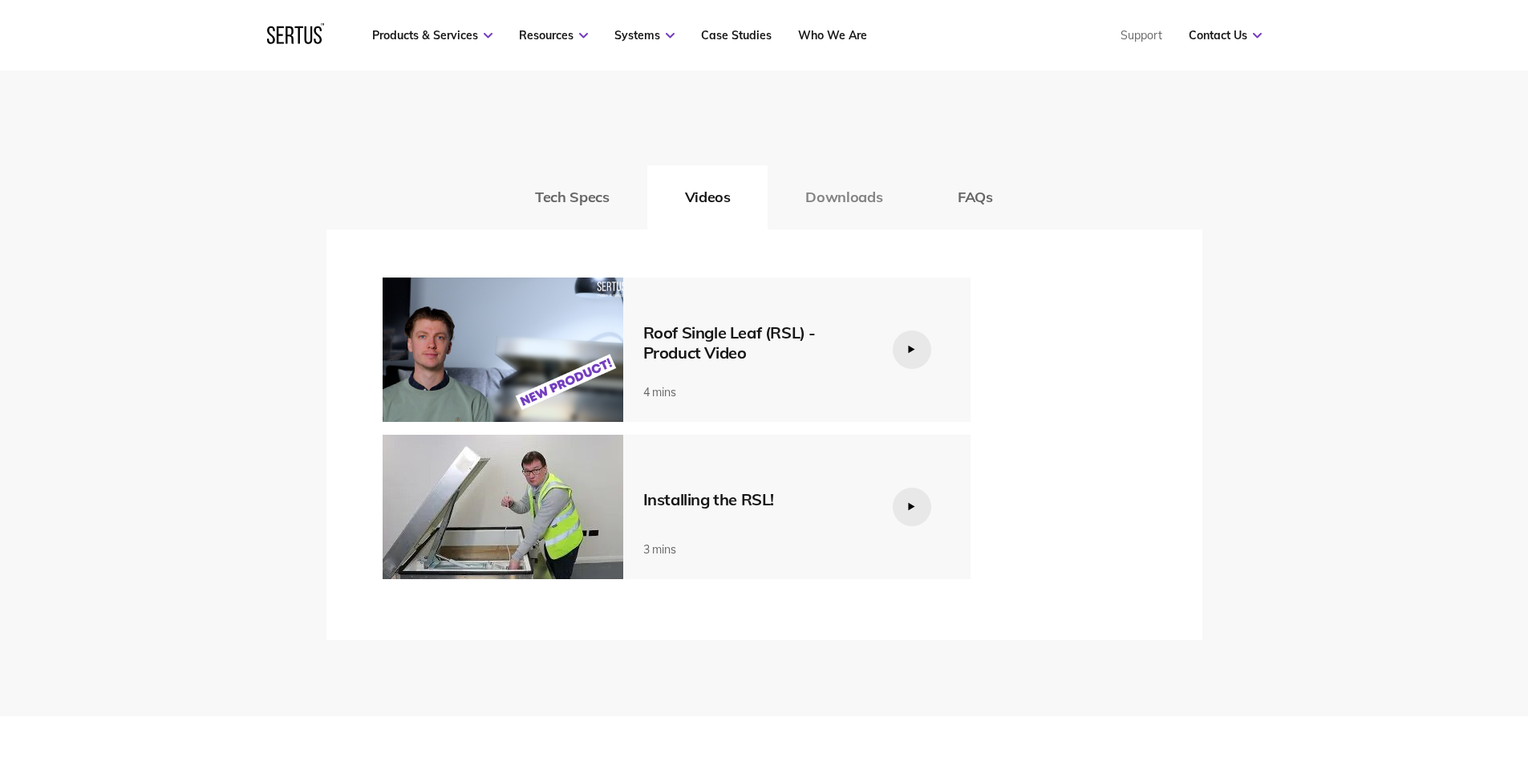
click at [838, 207] on button "Downloads" at bounding box center [843, 197] width 152 height 64
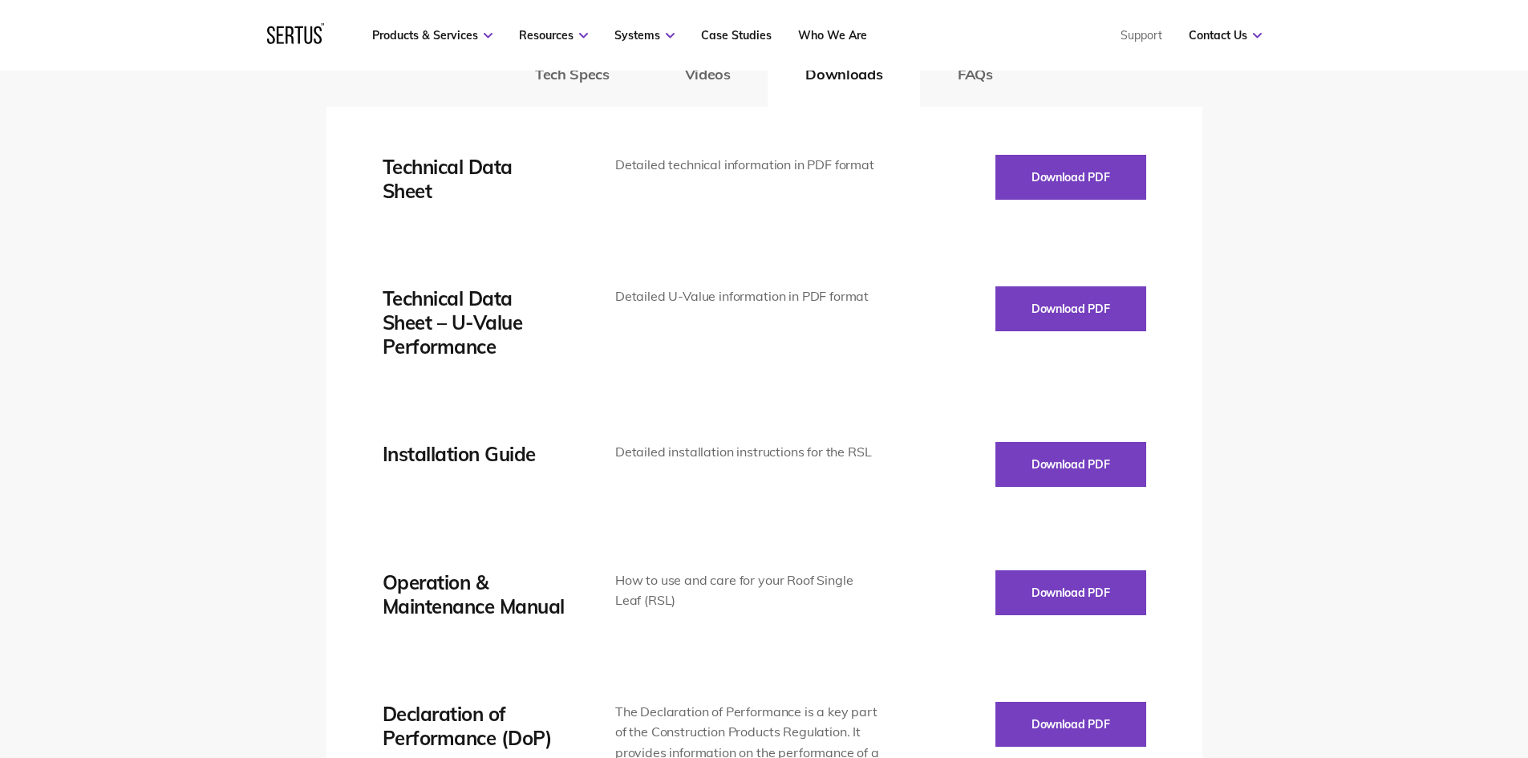
scroll to position [2326, 0]
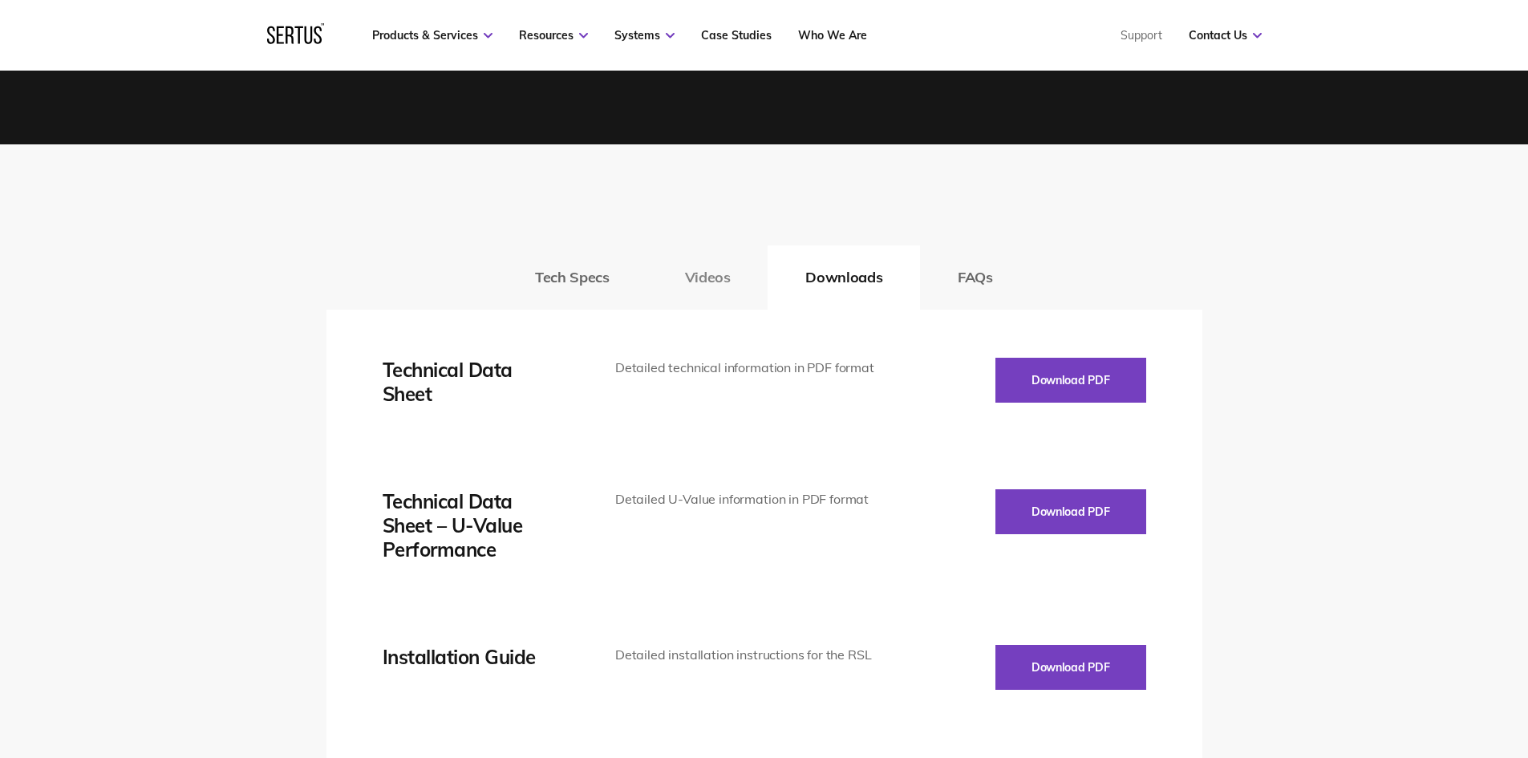
click at [678, 281] on button "Videos" at bounding box center [707, 277] width 121 height 64
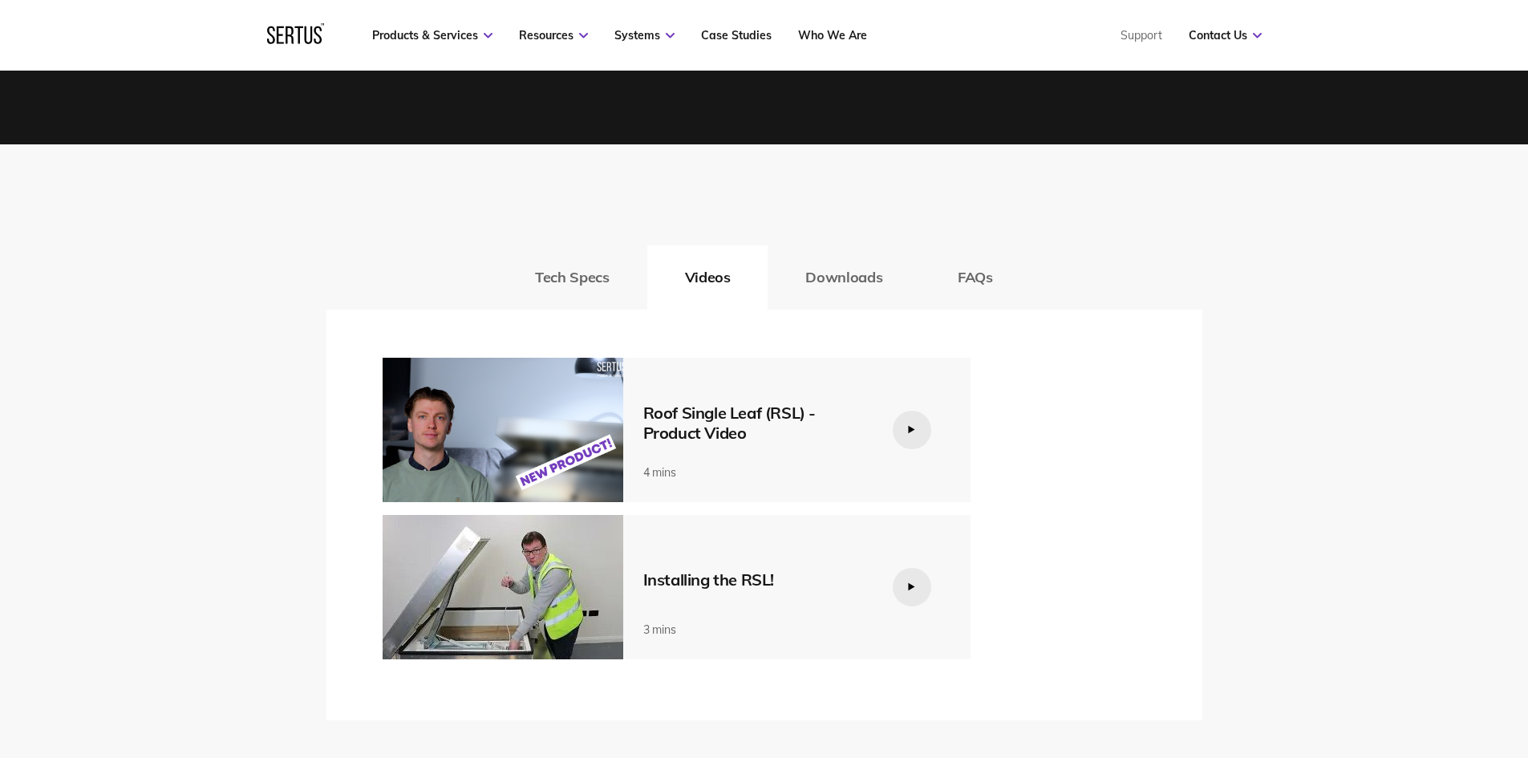
click at [515, 427] on img at bounding box center [503, 430] width 241 height 144
click at [496, 451] on img at bounding box center [503, 430] width 241 height 144
click at [447, 464] on img at bounding box center [503, 430] width 241 height 144
click at [549, 416] on img at bounding box center [503, 430] width 241 height 144
click at [438, 607] on img at bounding box center [503, 587] width 241 height 144
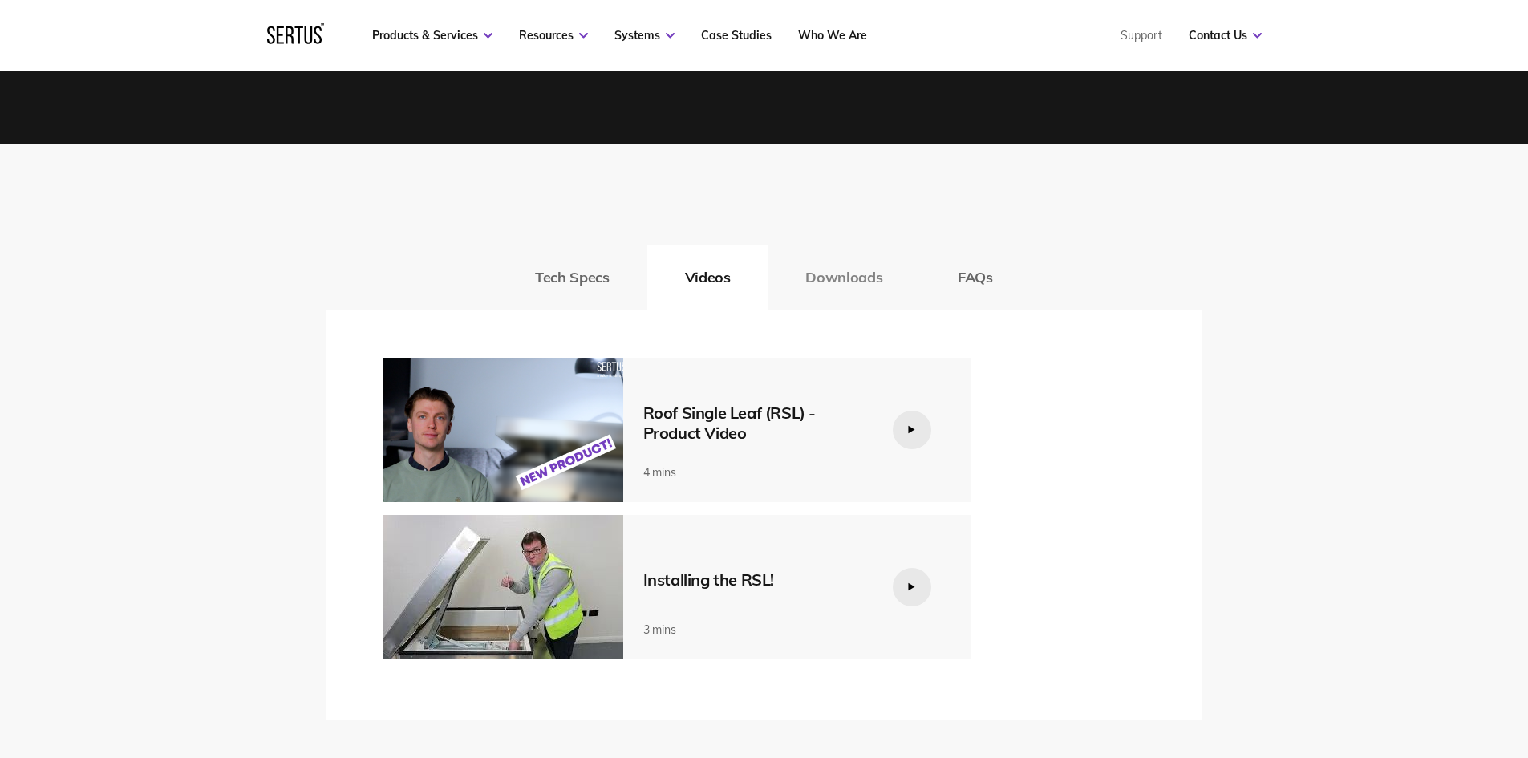
click at [847, 277] on button "Downloads" at bounding box center [843, 277] width 152 height 64
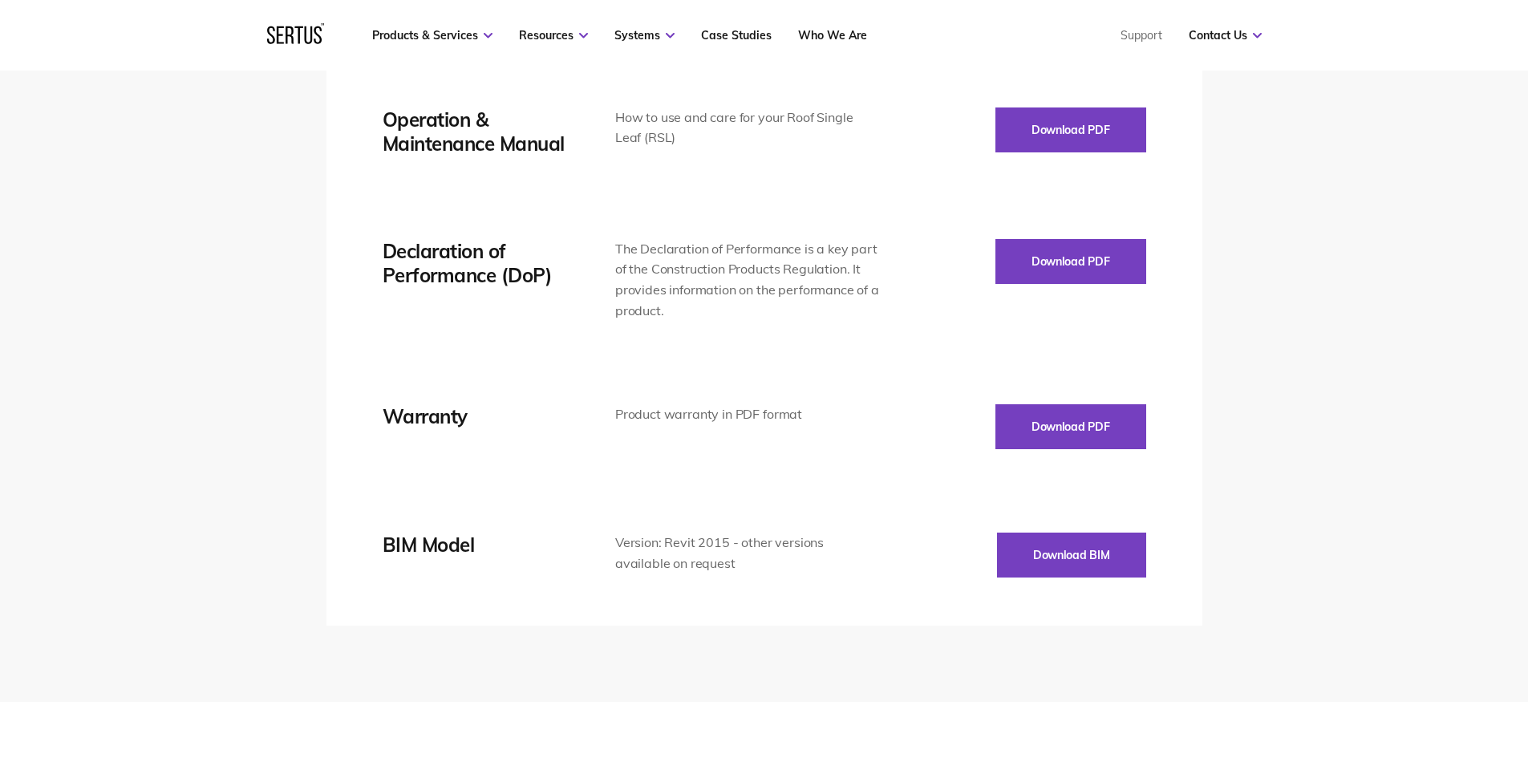
scroll to position [2967, 0]
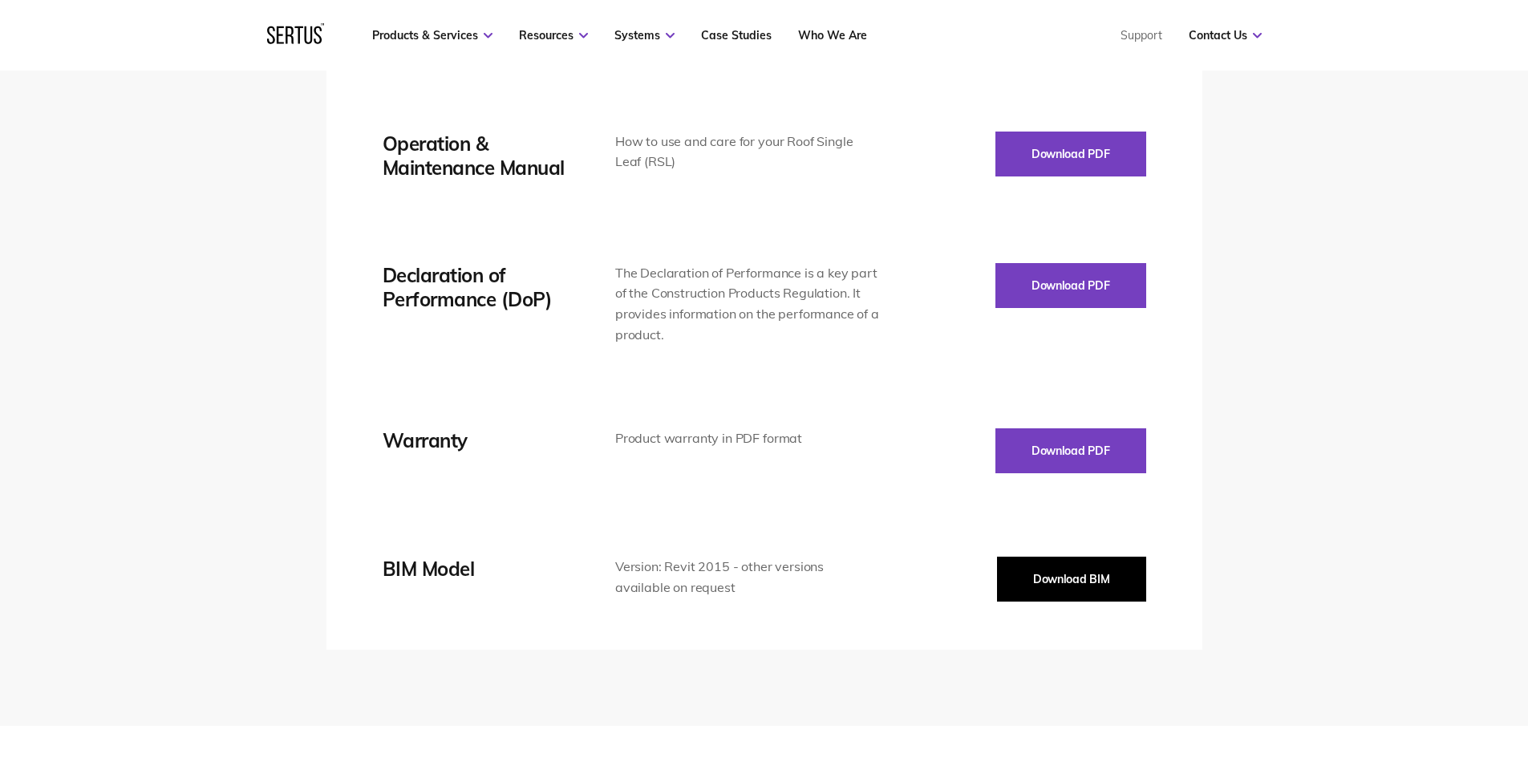
click at [1063, 586] on button "Download BIM" at bounding box center [1071, 579] width 149 height 45
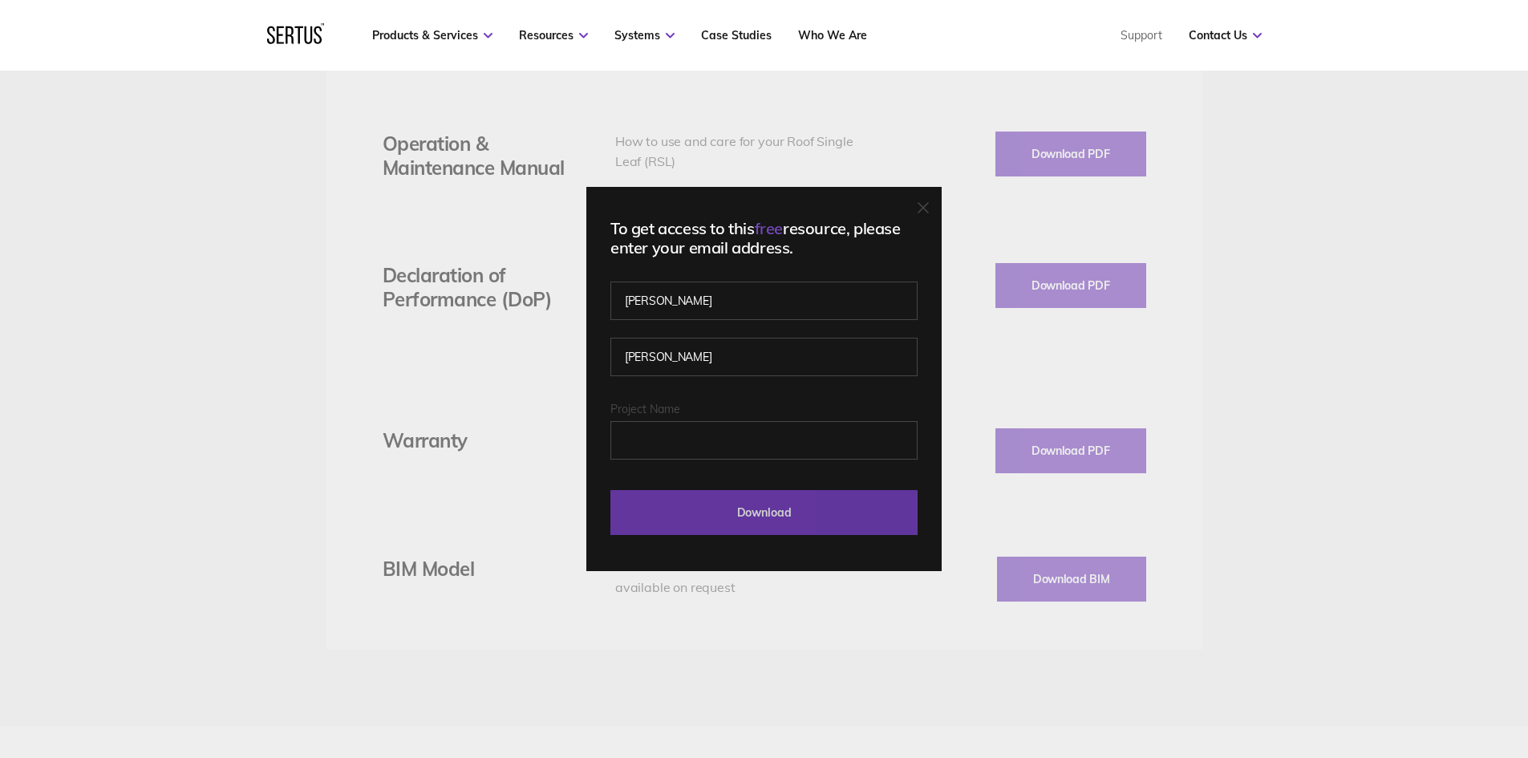
click at [801, 514] on input "Download" at bounding box center [763, 512] width 307 height 45
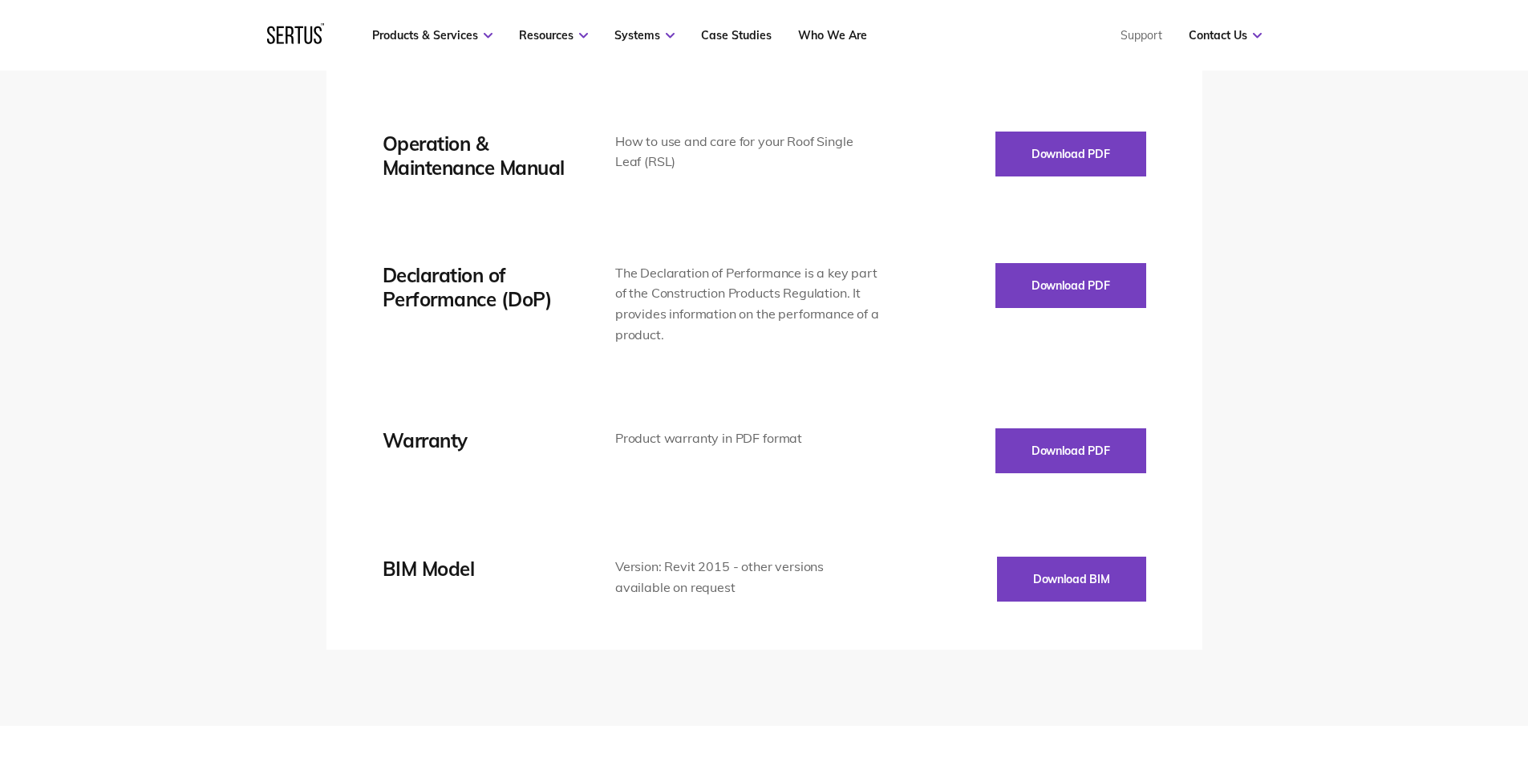
scroll to position [2807, 0]
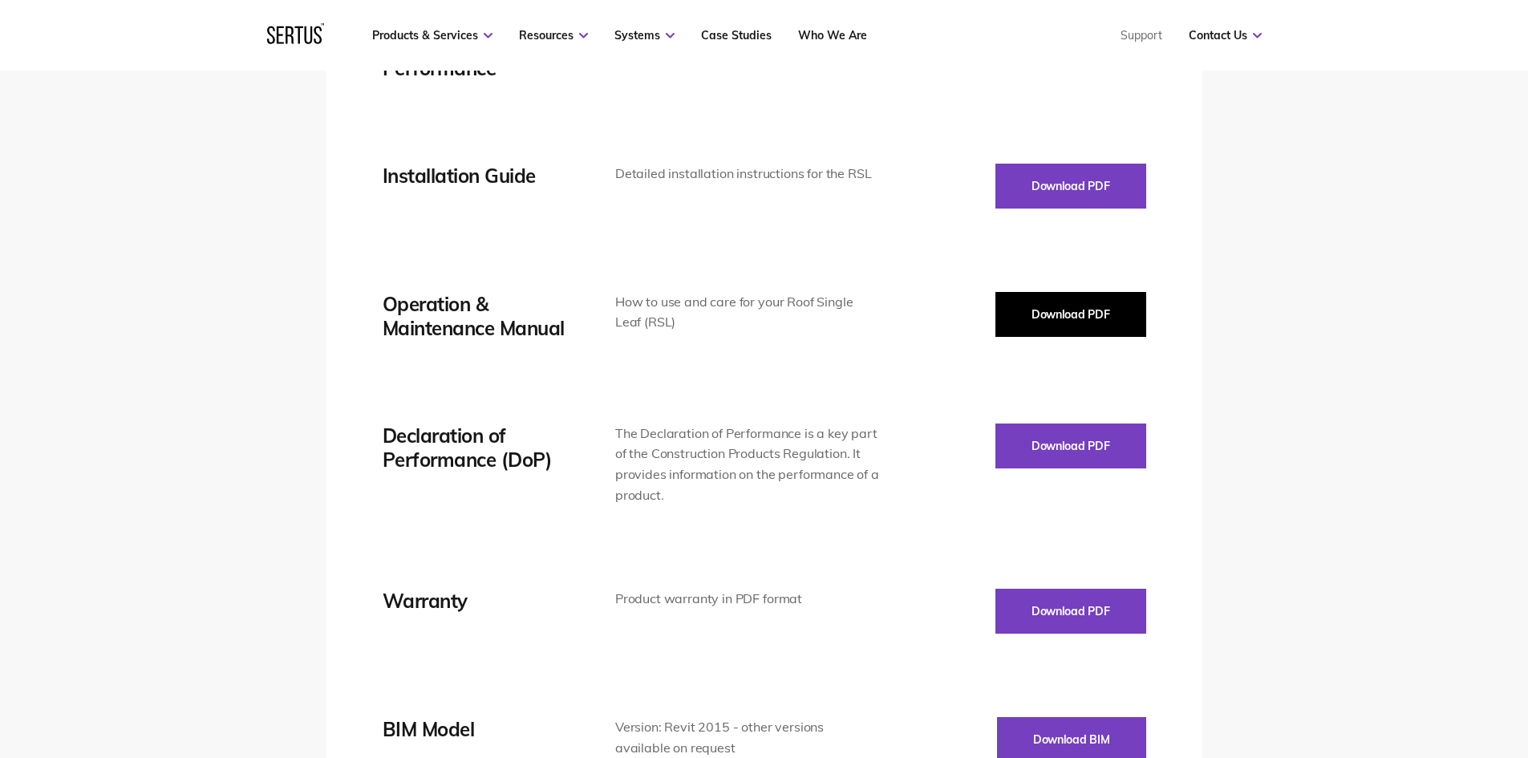
click at [1013, 317] on button "Download PDF" at bounding box center [1070, 314] width 151 height 45
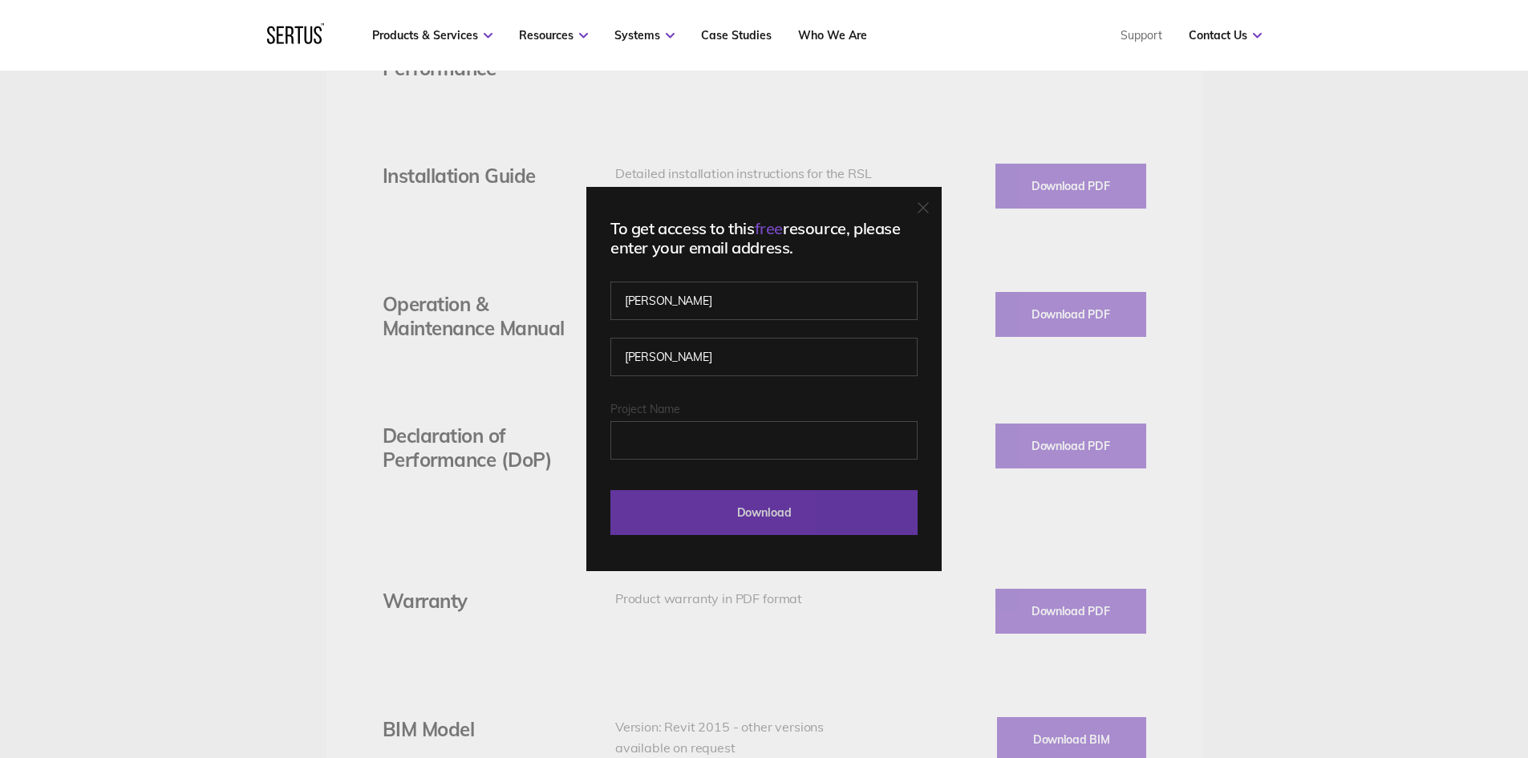
click at [755, 515] on input "Download" at bounding box center [763, 512] width 307 height 45
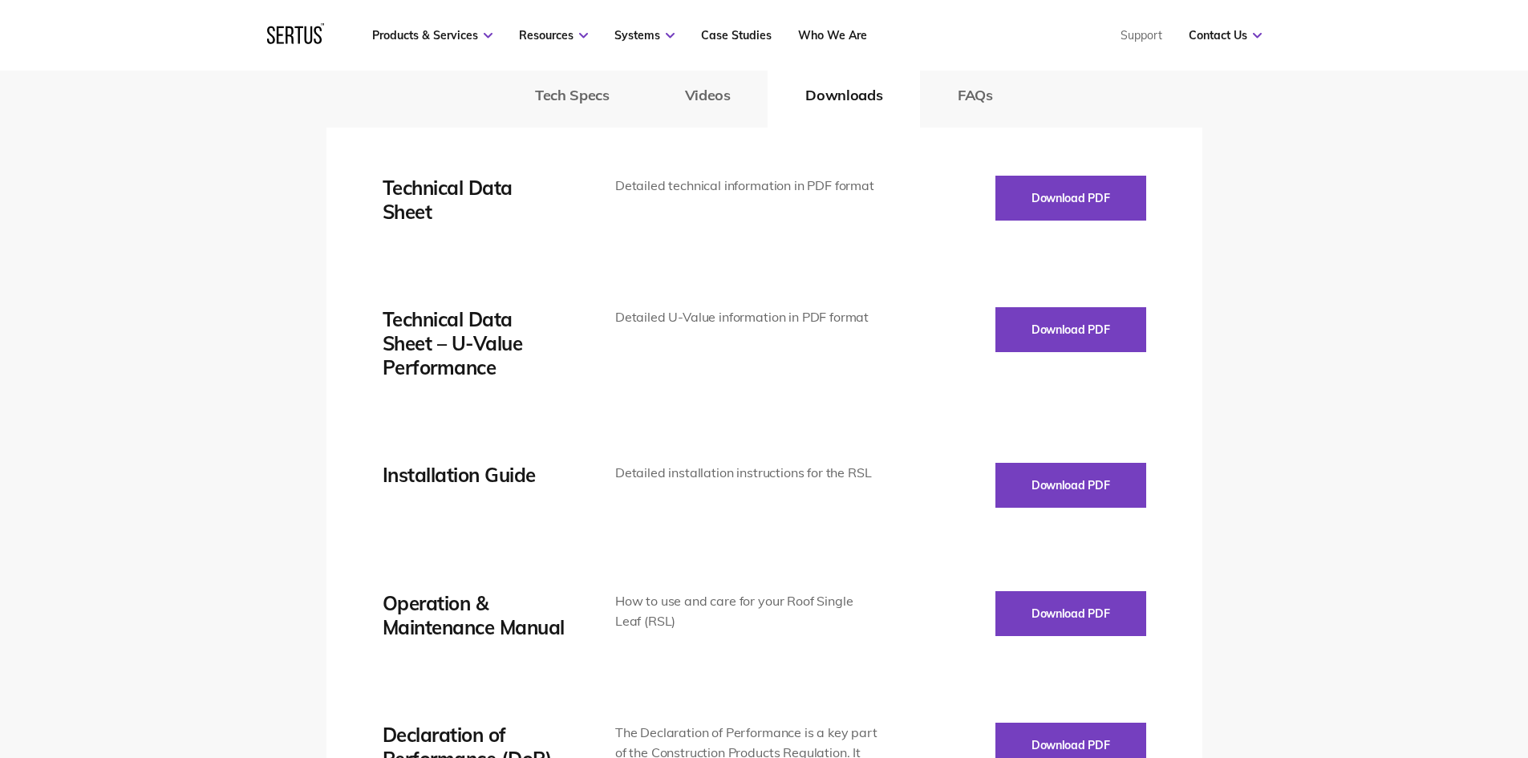
scroll to position [2486, 0]
